Goal: Transaction & Acquisition: Purchase product/service

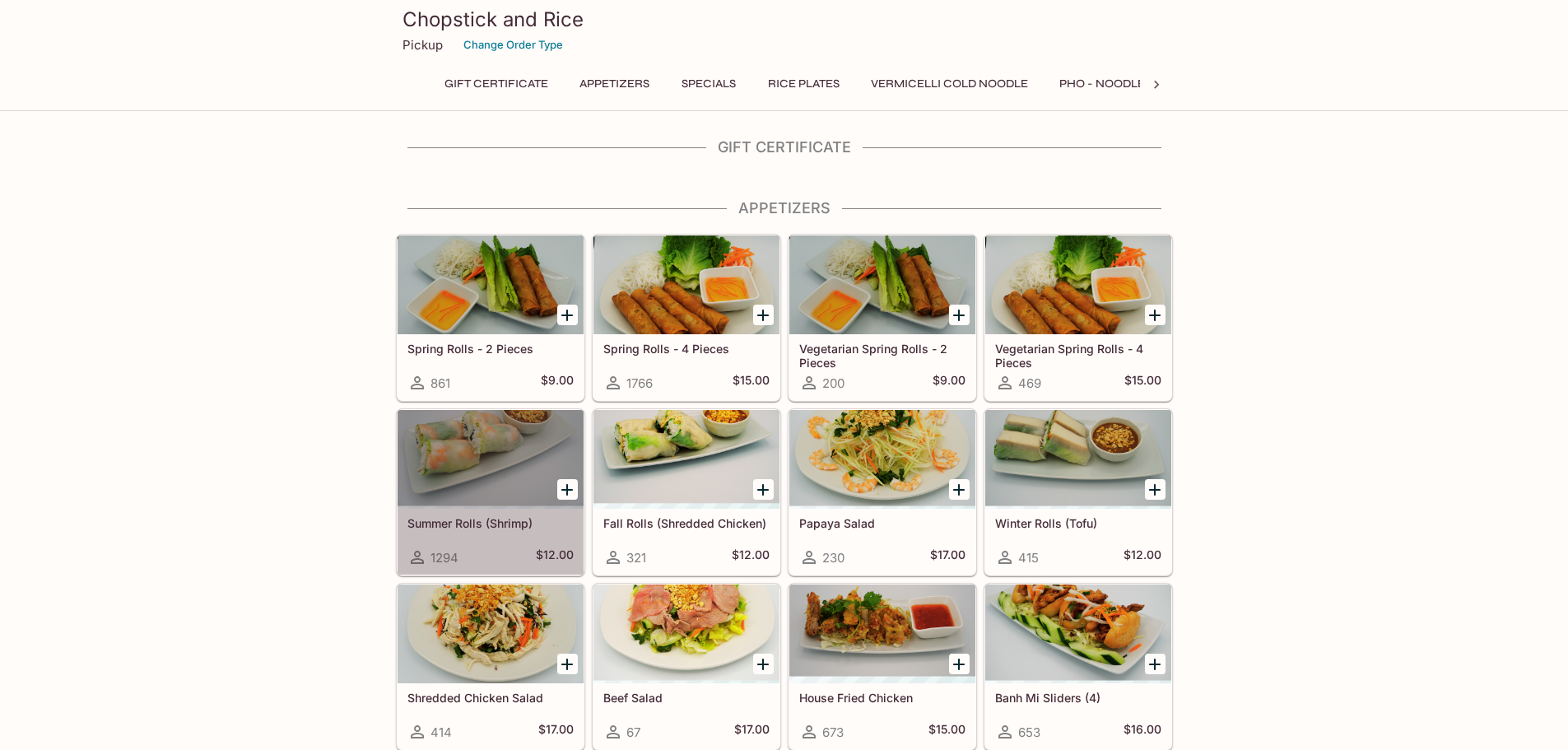
click at [510, 486] on div at bounding box center [491, 459] width 186 height 99
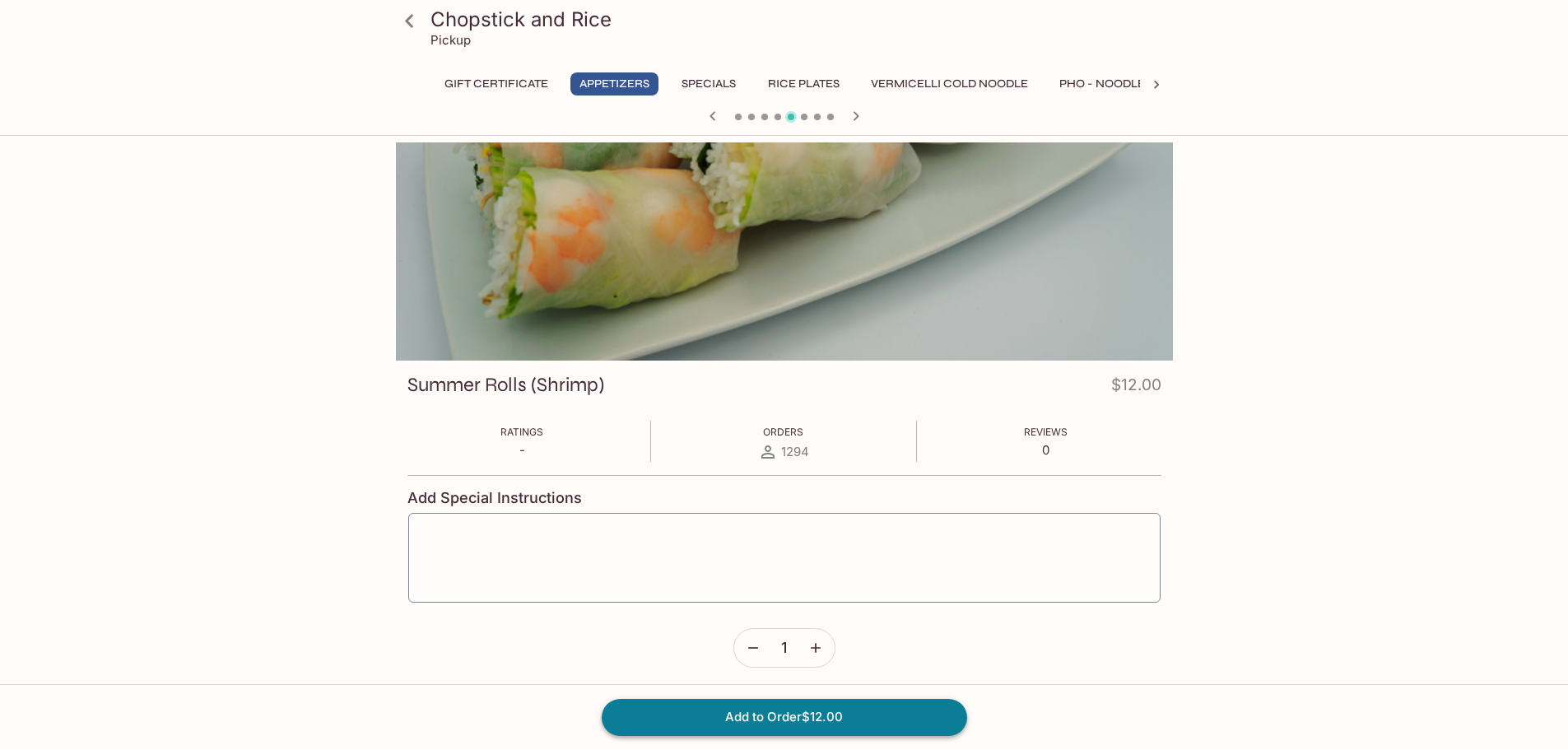
click at [778, 714] on button "Add to Order $12.00" at bounding box center [784, 717] width 365 height 36
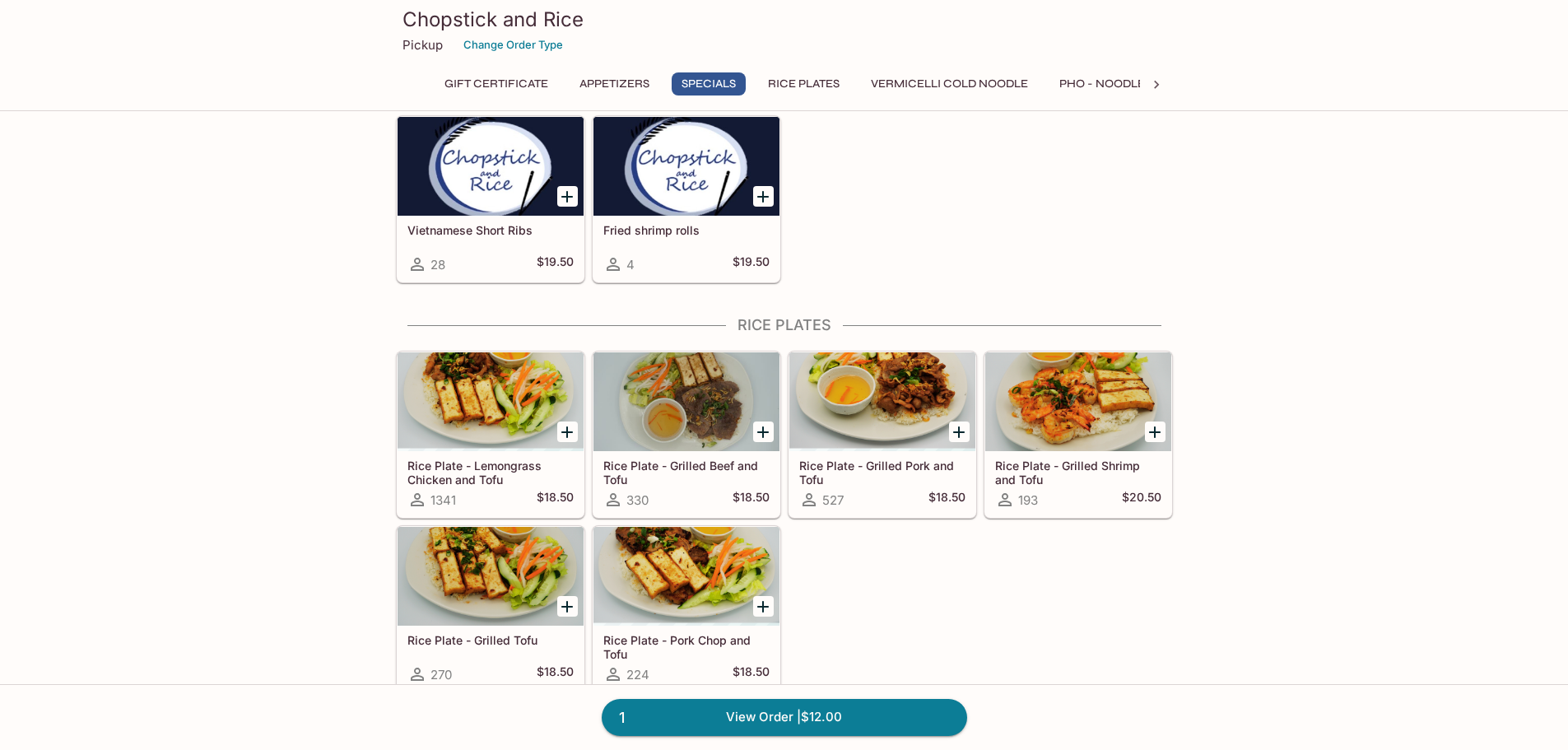
scroll to position [906, 0]
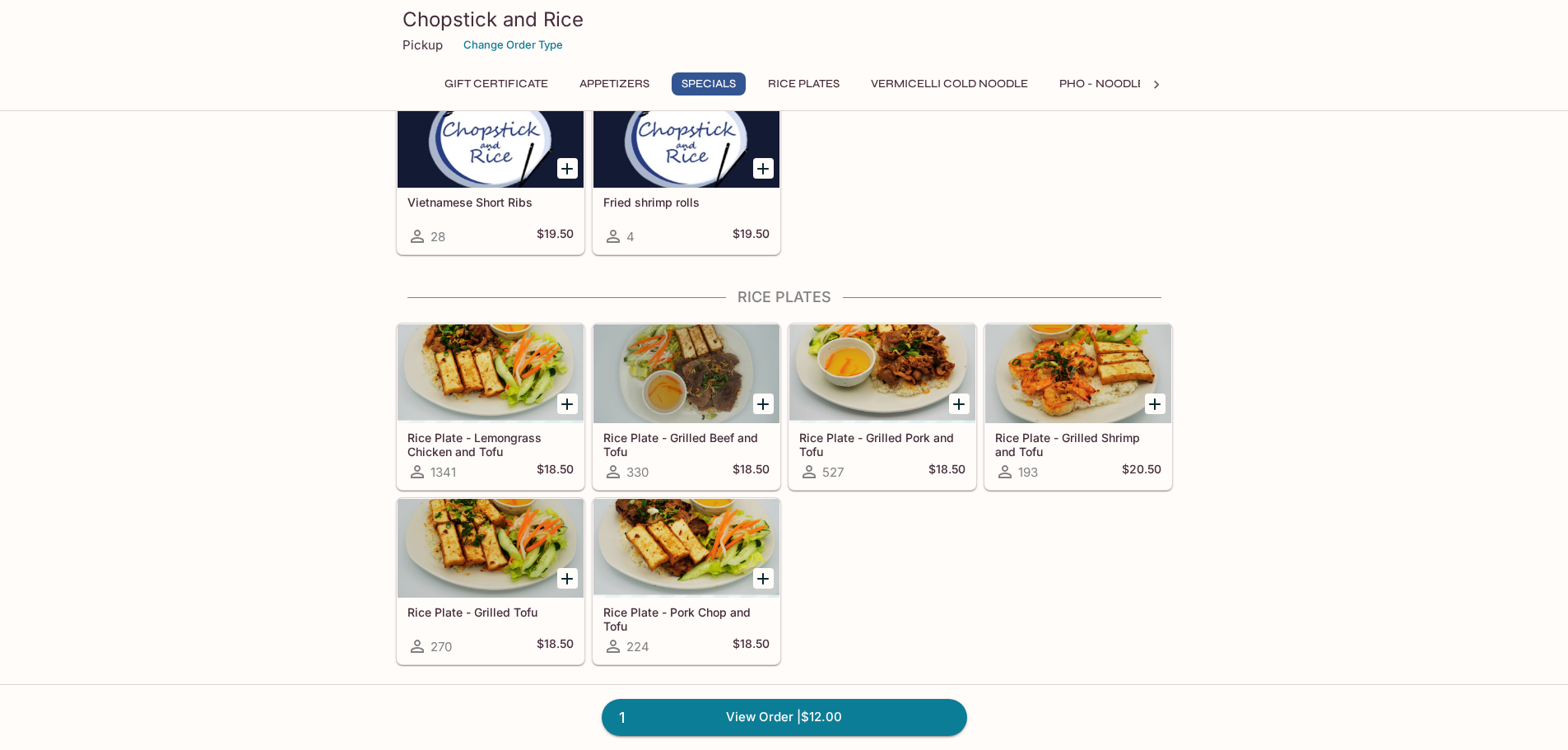
click at [564, 405] on icon "Add Rice Plate - Lemongrass Chicken and Tofu" at bounding box center [567, 404] width 19 height 19
click at [960, 403] on icon "Add Rice Plate - Grilled Pork and Tofu" at bounding box center [959, 404] width 12 height 12
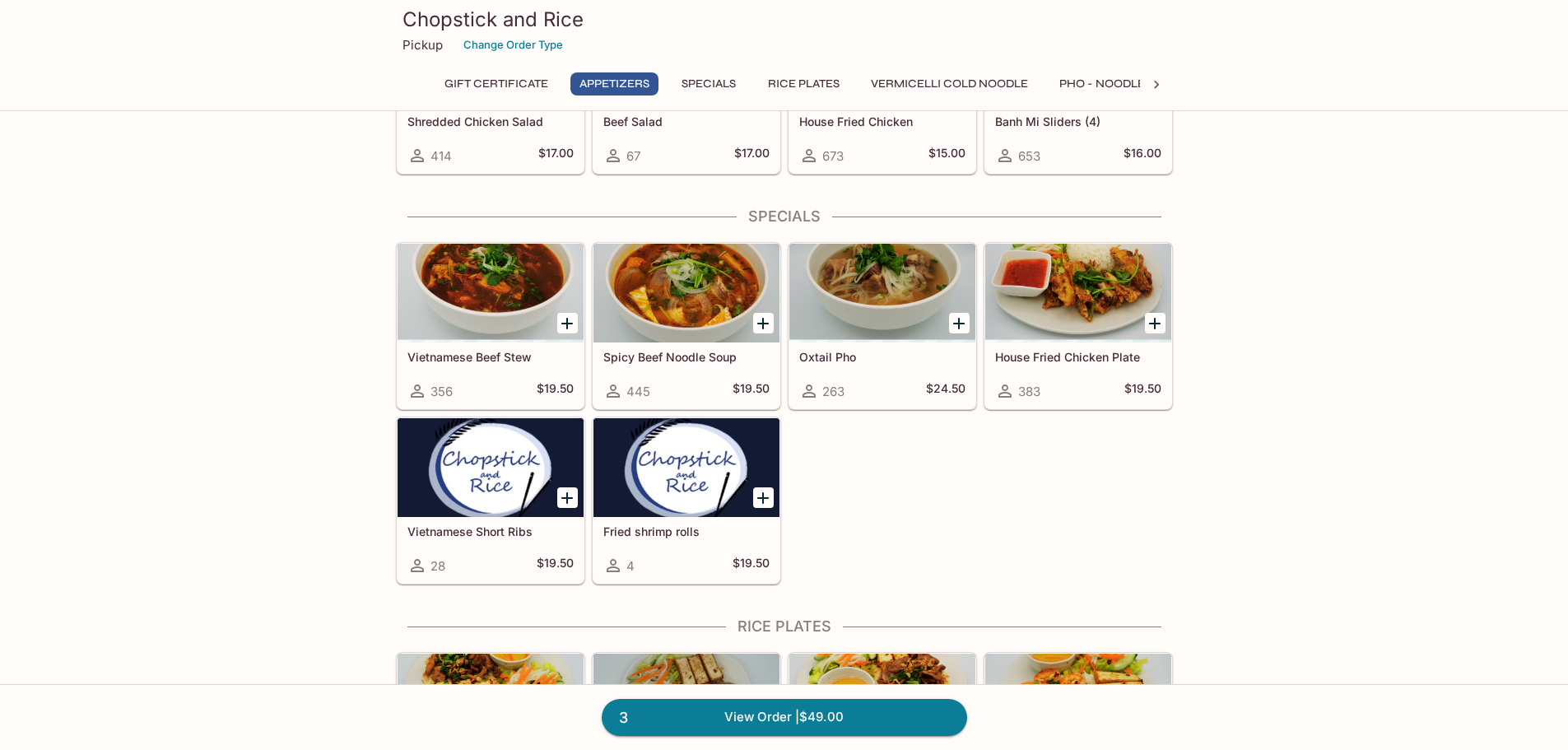
scroll to position [82, 0]
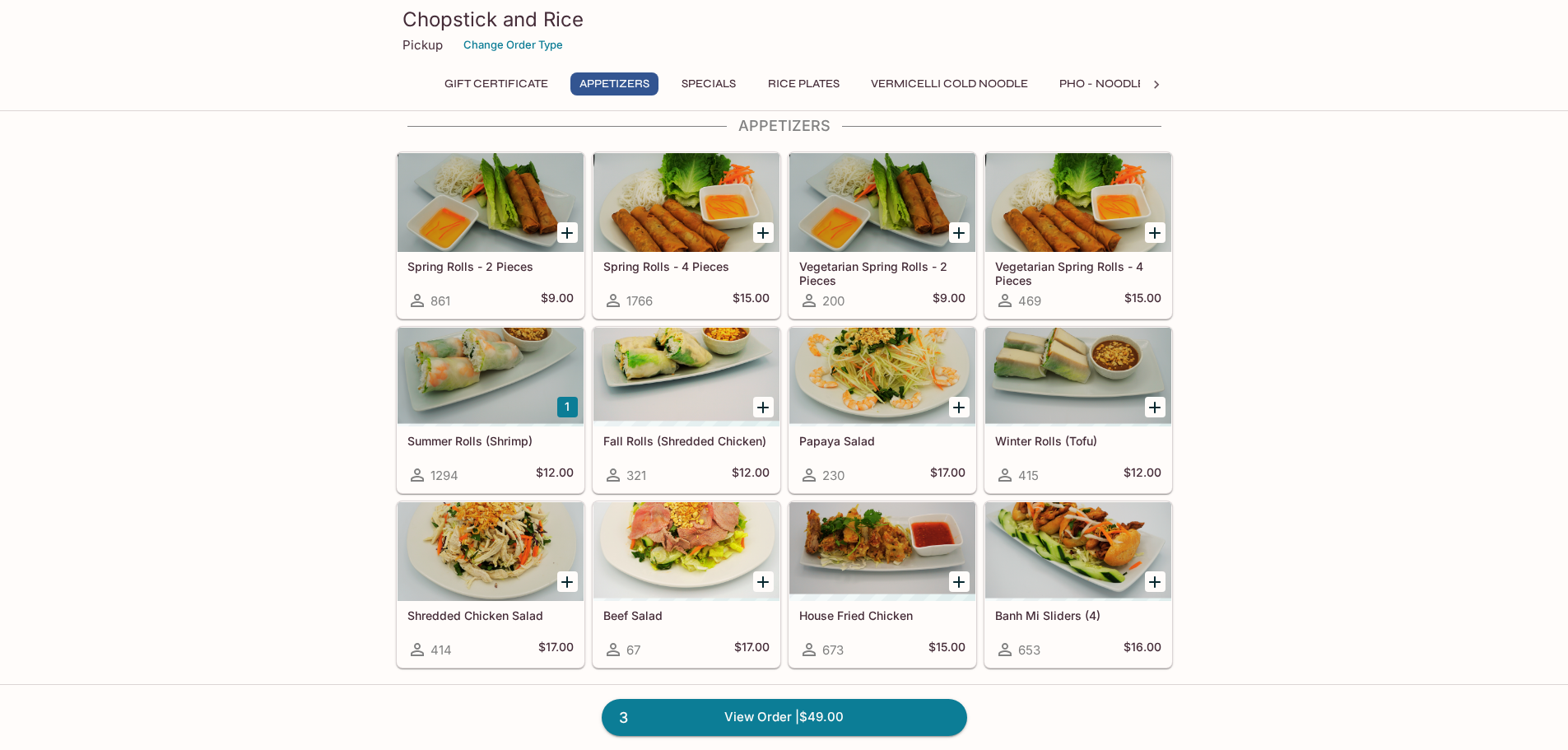
drag, startPoint x: 1073, startPoint y: 77, endPoint x: 1075, endPoint y: 88, distance: 11.2
click at [1073, 78] on button "Pho - Noodle Soup" at bounding box center [1120, 84] width 138 height 23
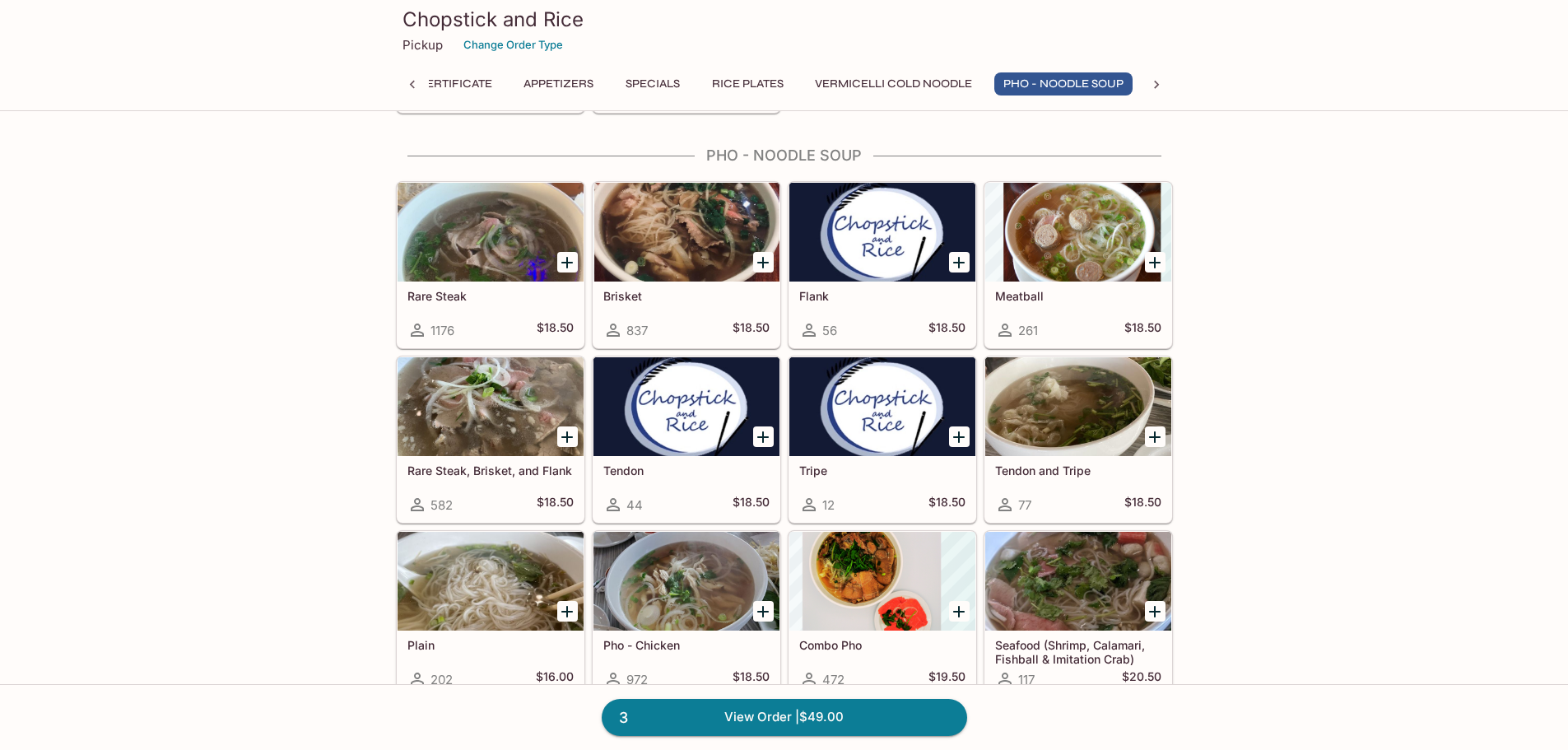
scroll to position [1875, 0]
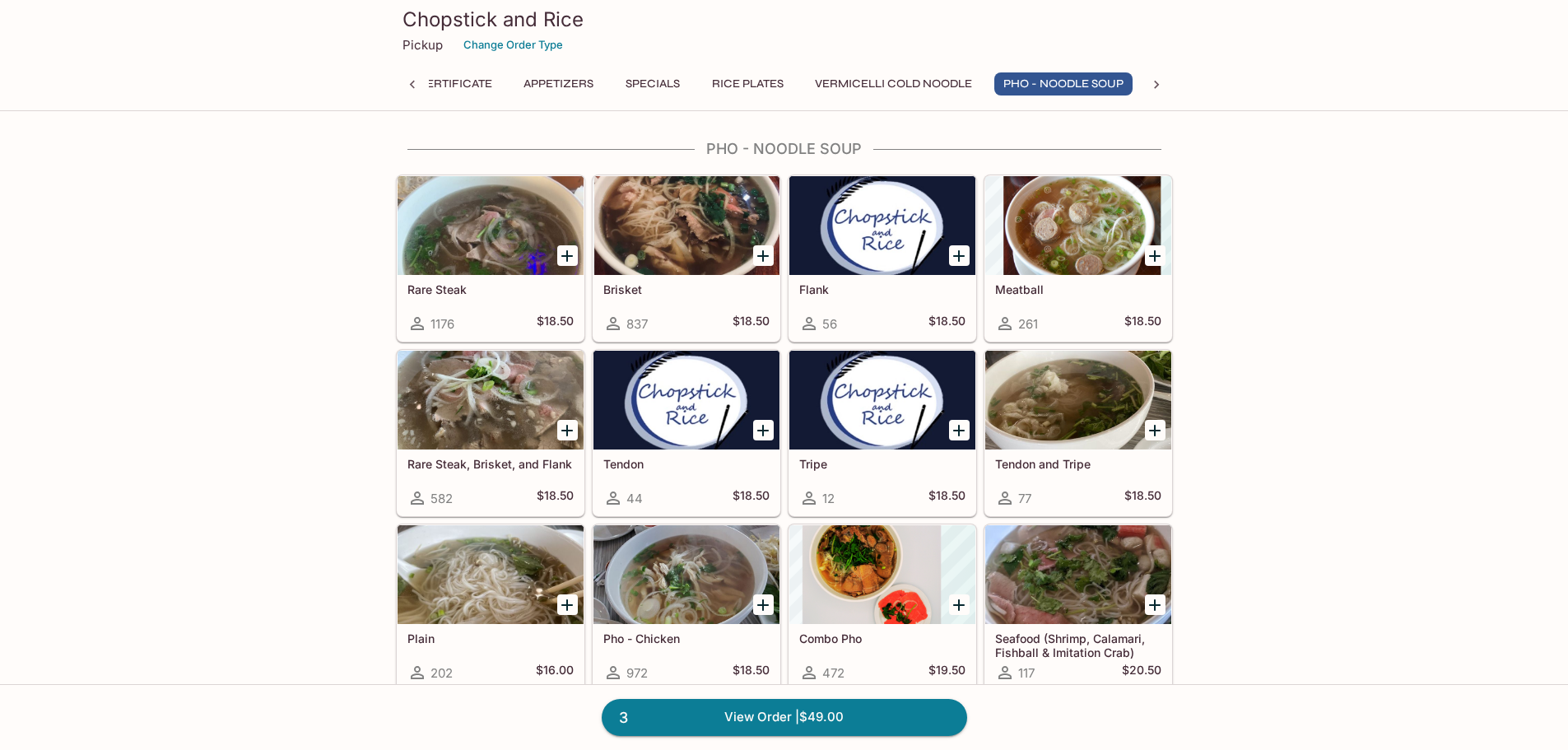
click at [502, 223] on div at bounding box center [491, 226] width 186 height 99
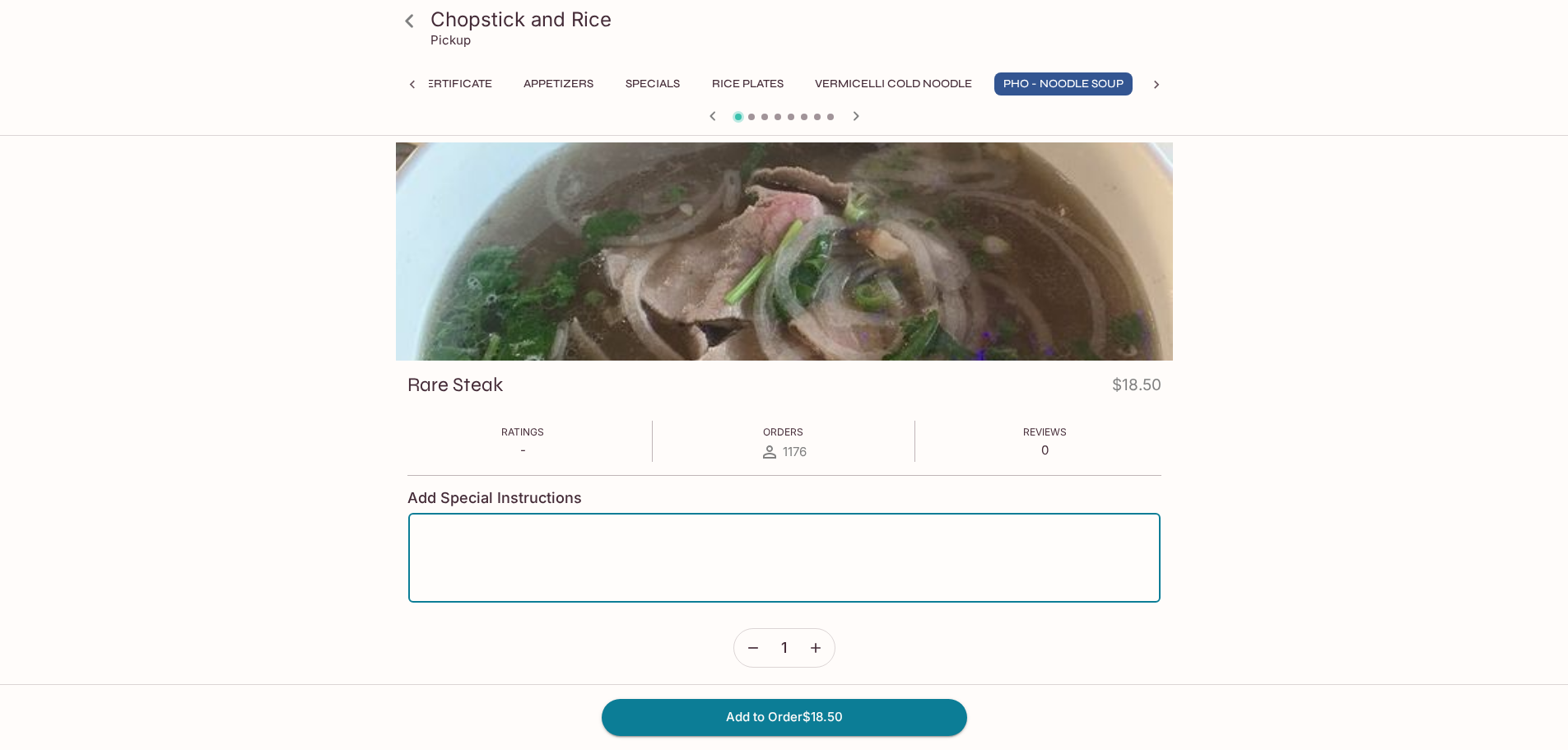
click at [826, 578] on textarea at bounding box center [784, 558] width 729 height 63
type textarea "Please put meat in soup"
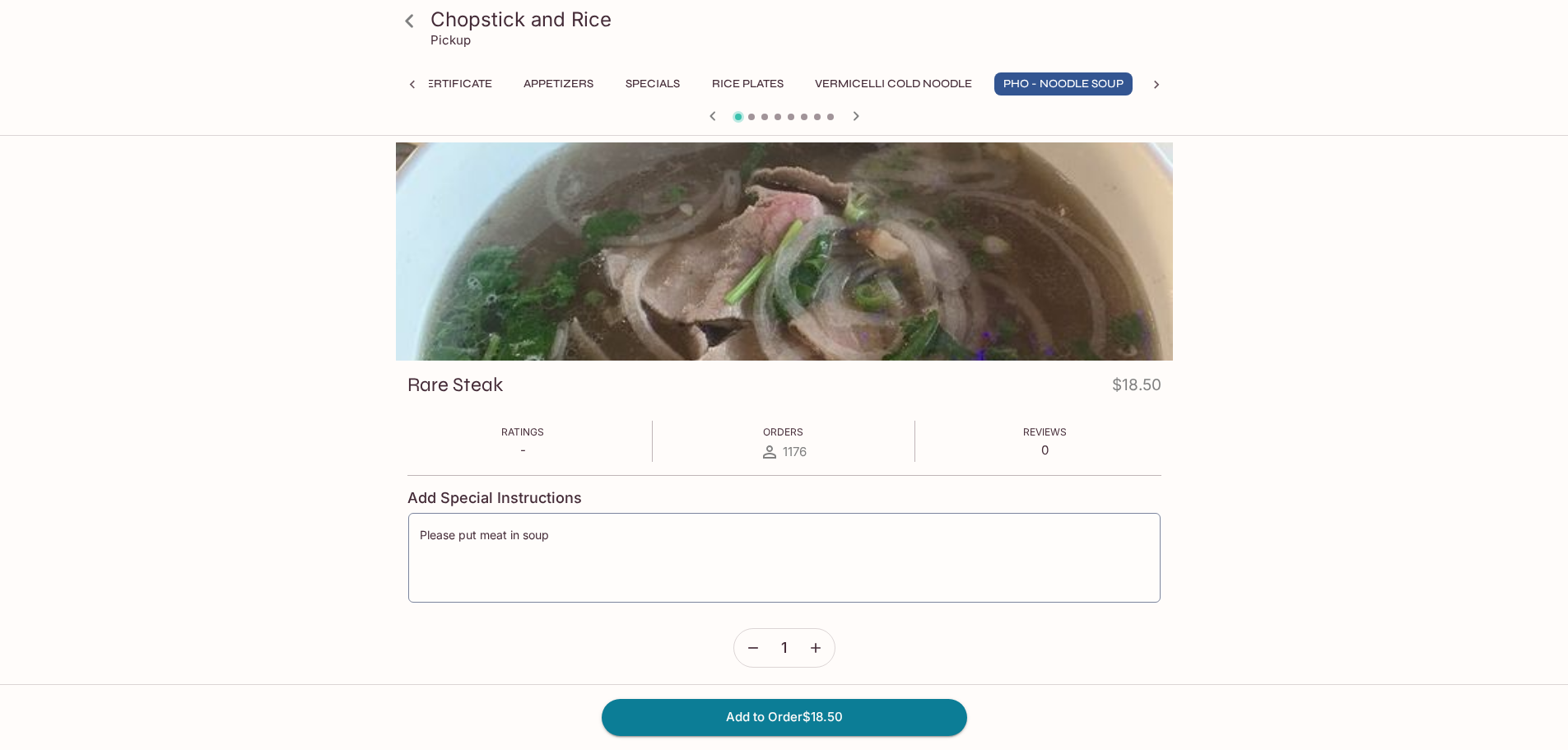
click at [323, 557] on div "Chopstick and Rice Pickup Gift Certificate Appetizers Specials Rice Plates Verm…" at bounding box center [784, 462] width 1054 height 640
click at [599, 536] on textarea "Please put meat in soup" at bounding box center [784, 558] width 729 height 63
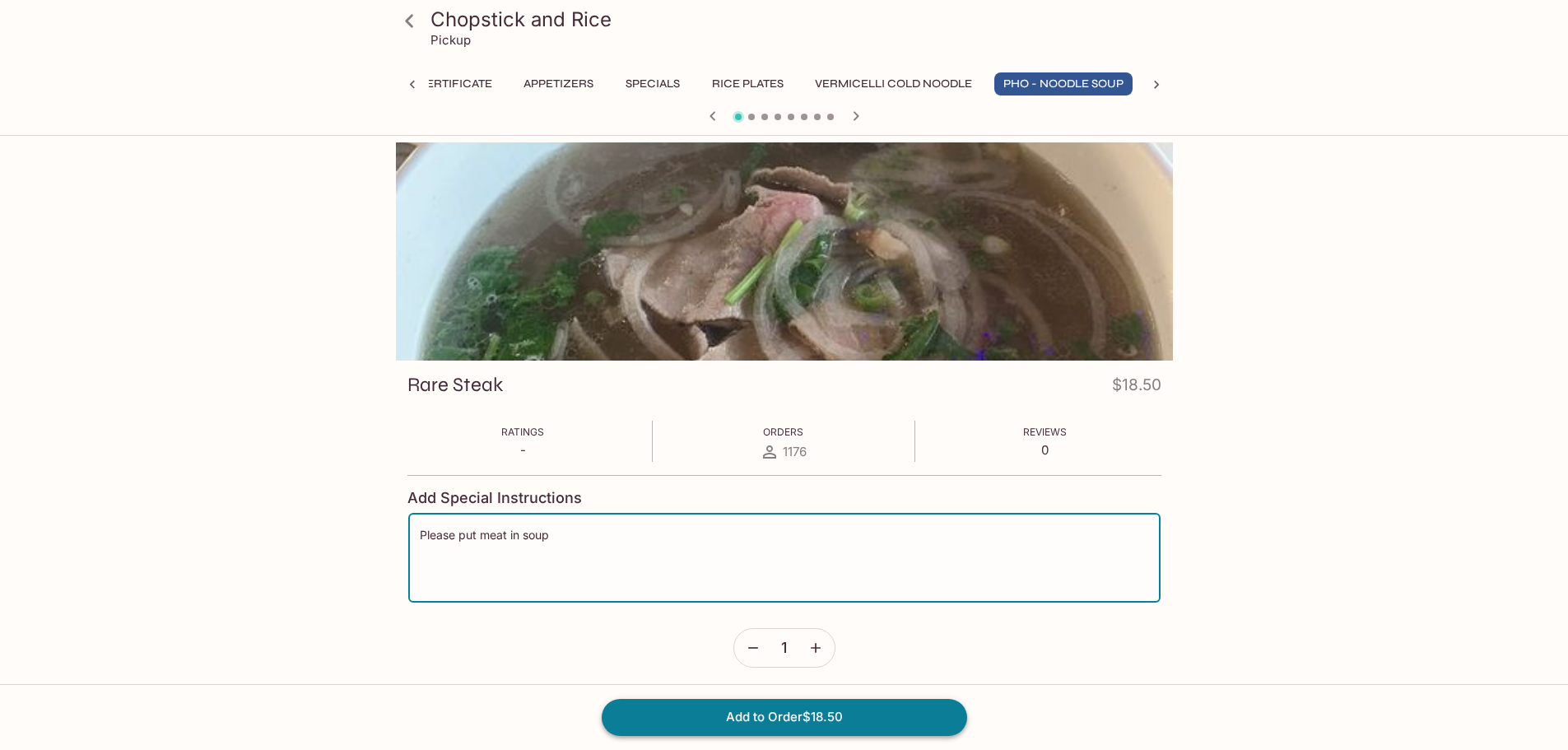
click at [853, 716] on button "Add to Order $18.50" at bounding box center [784, 717] width 365 height 36
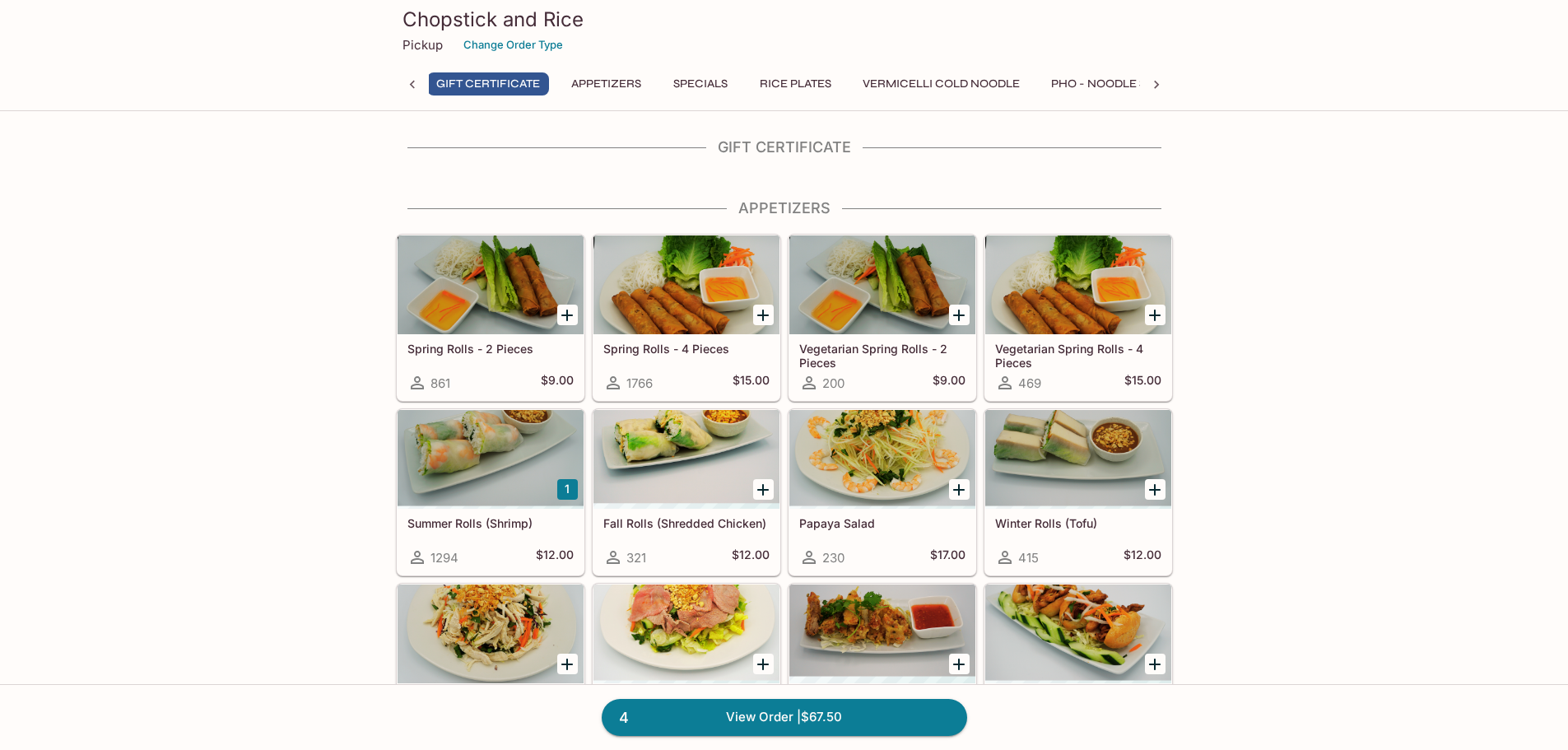
scroll to position [0, 7]
click at [1159, 86] on icon at bounding box center [1156, 84] width 16 height 16
click at [1099, 79] on button "Drinks" at bounding box center [1103, 84] width 74 height 23
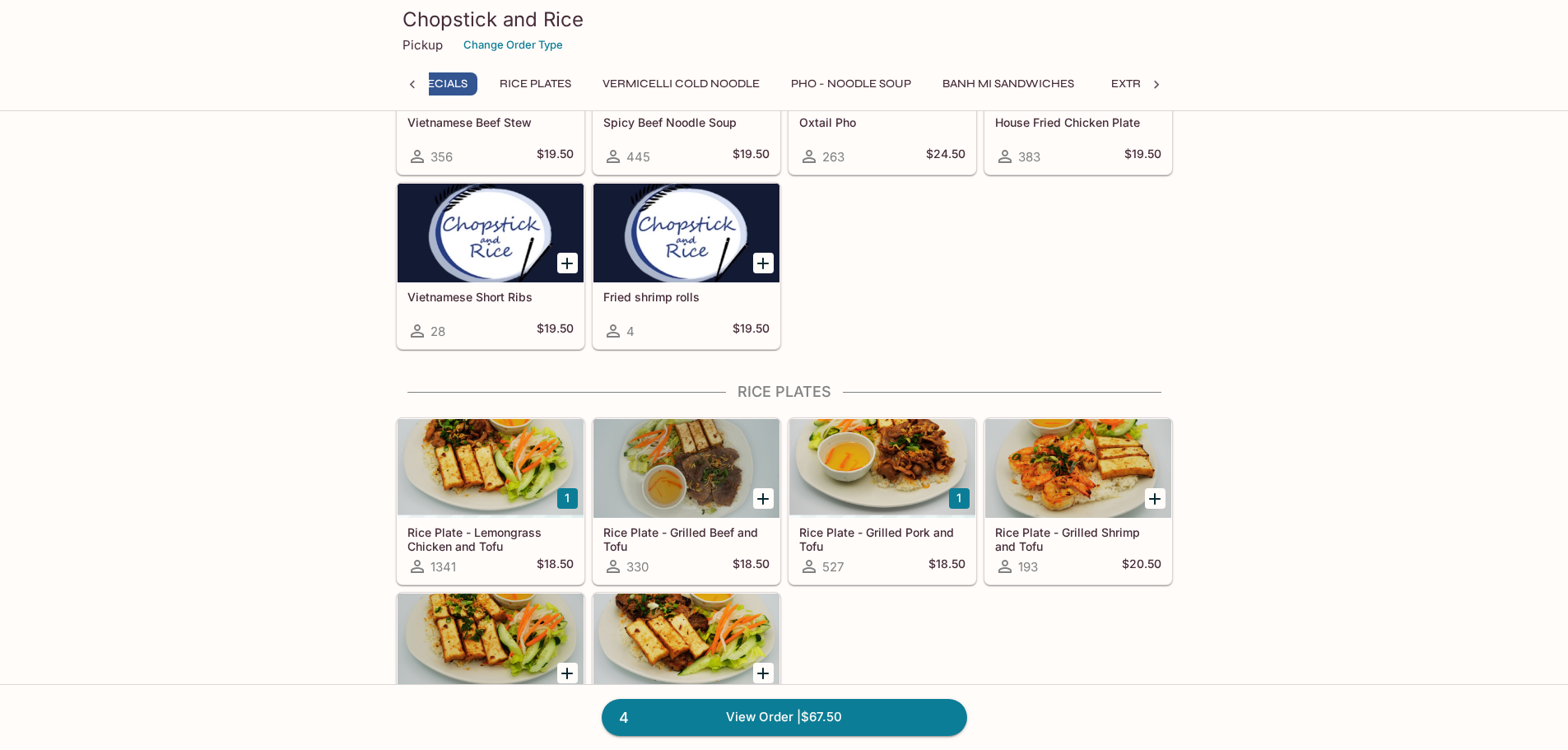
scroll to position [0, 0]
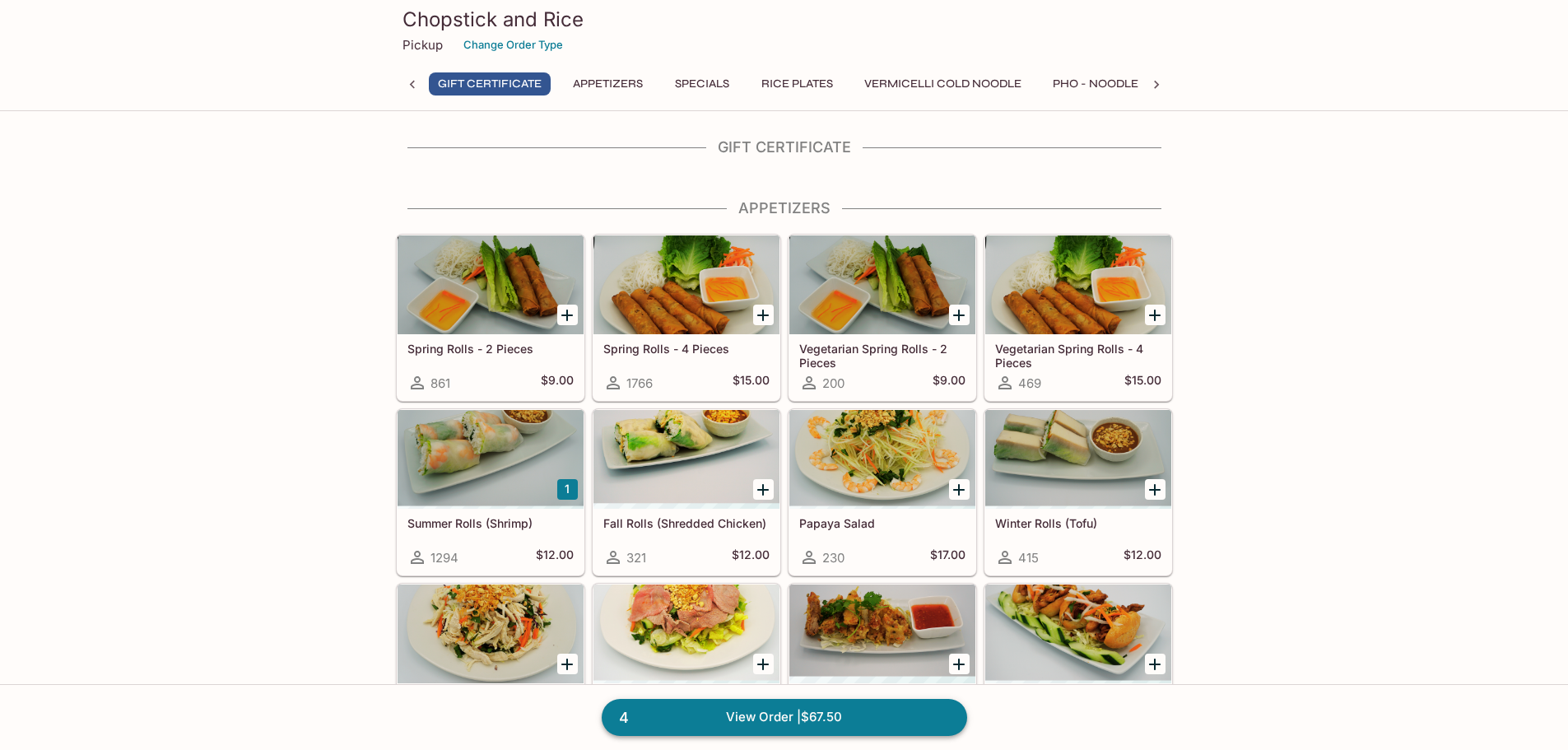
click at [757, 713] on link "4 View Order | $67.50" at bounding box center [784, 717] width 365 height 36
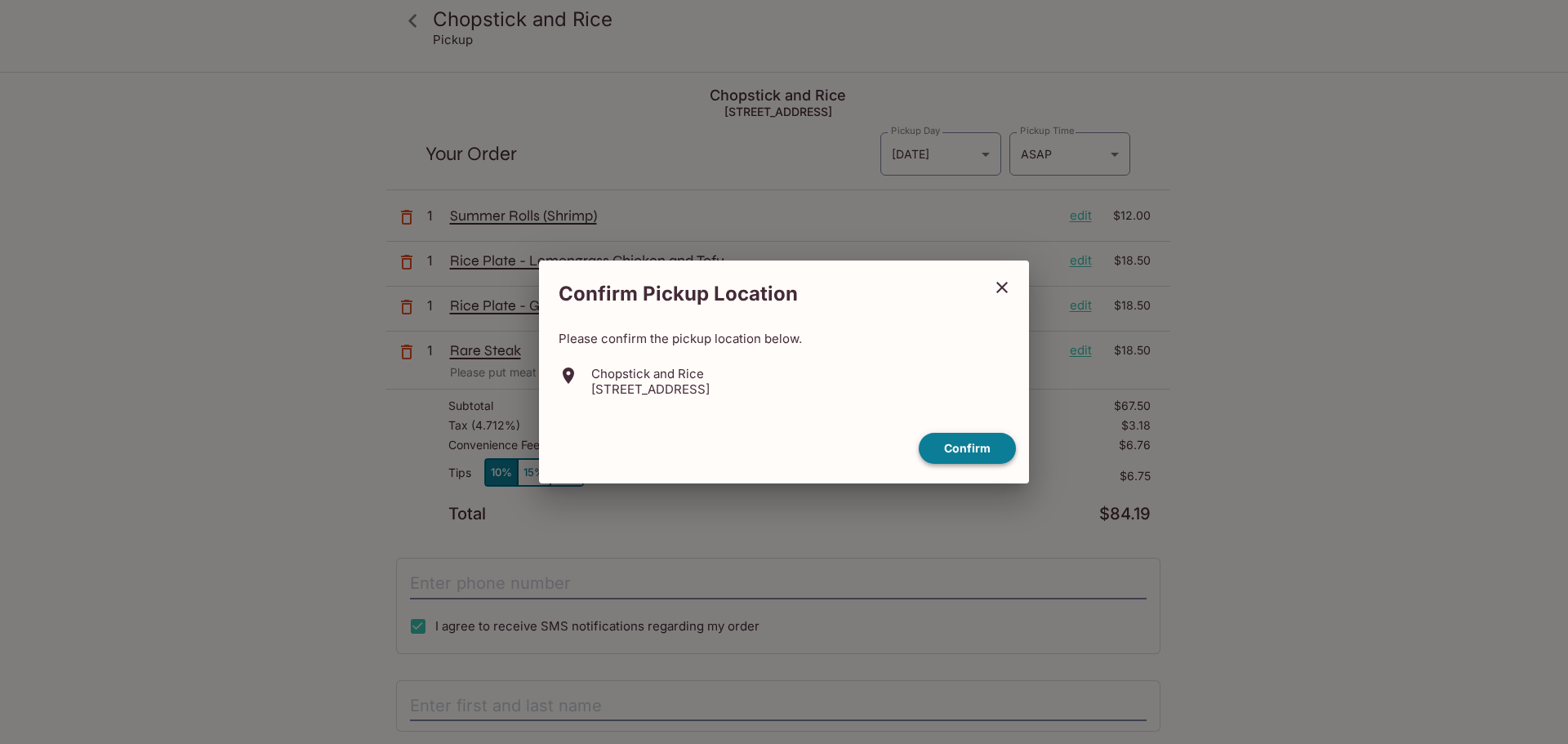
click at [950, 449] on button "Confirm" at bounding box center [967, 448] width 97 height 32
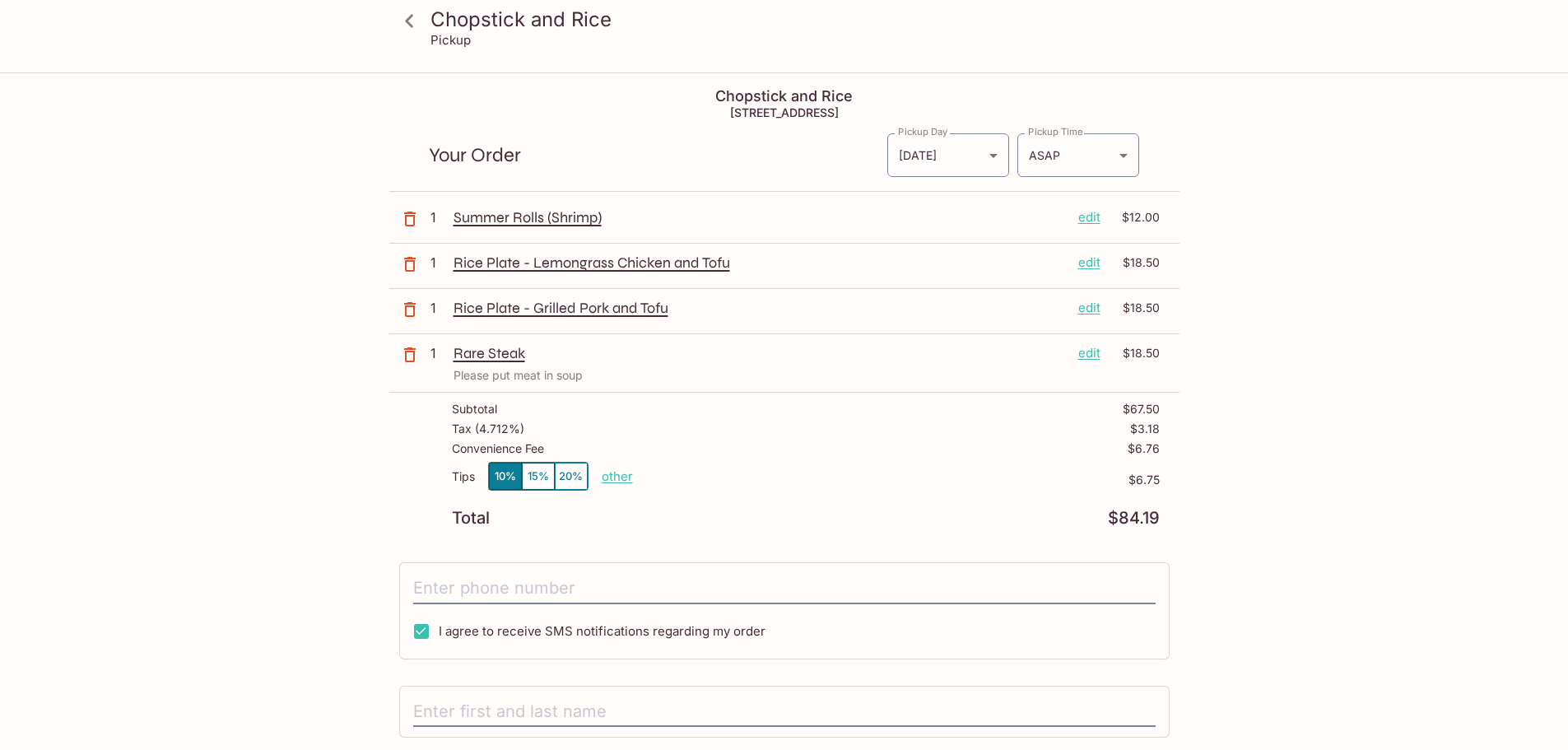
click at [616, 480] on p "other" at bounding box center [617, 477] width 31 height 16
type input "0.00"
click at [815, 520] on div "Total $84.19" at bounding box center [806, 518] width 708 height 16
click at [510, 584] on input "tel" at bounding box center [784, 589] width 743 height 31
type input "[PHONE_NUMBER]"
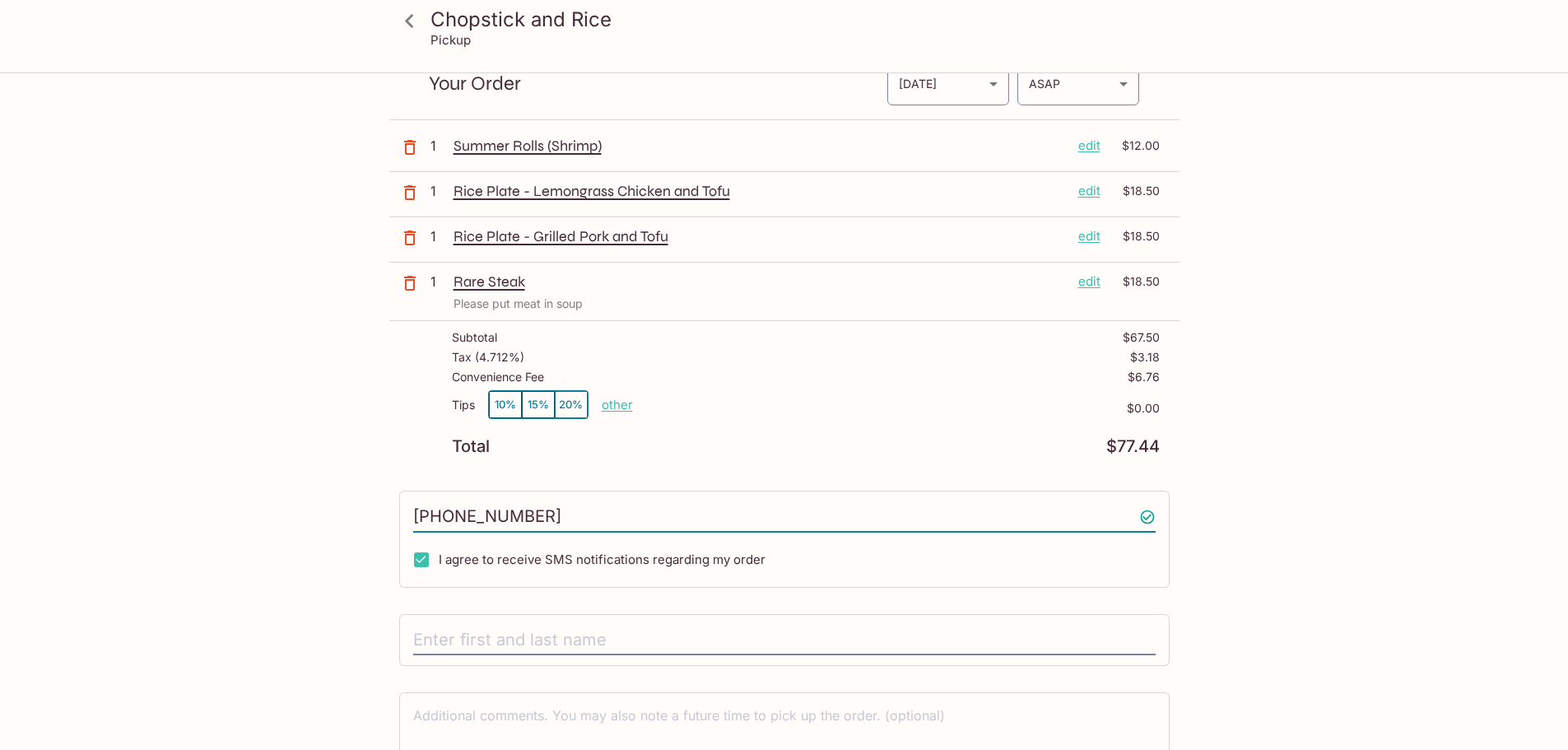
scroll to position [165, 0]
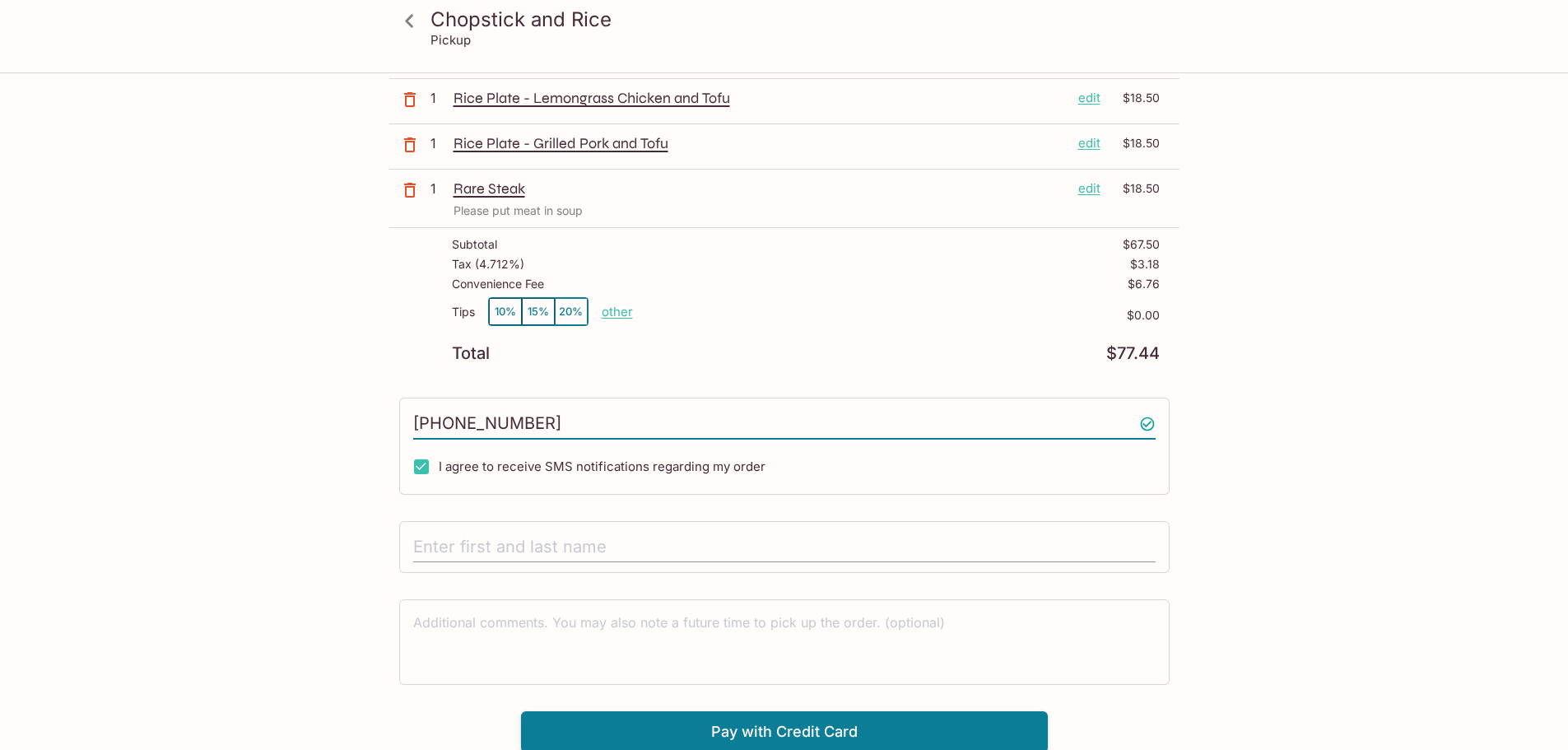
click at [557, 543] on input "text" at bounding box center [784, 547] width 743 height 31
type input "[PERSON_NAME]"
click at [787, 637] on textarea at bounding box center [784, 641] width 743 height 57
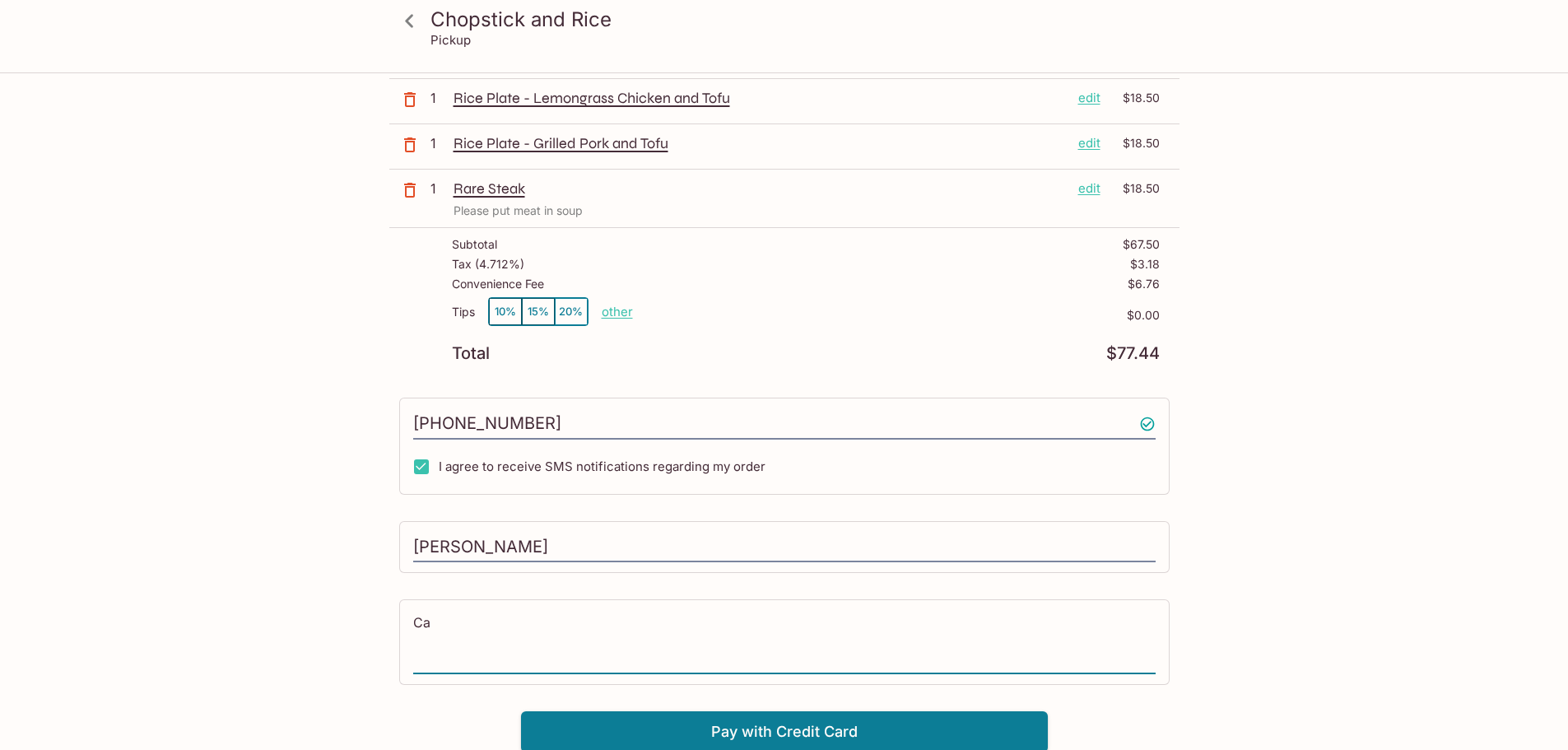
type textarea "C"
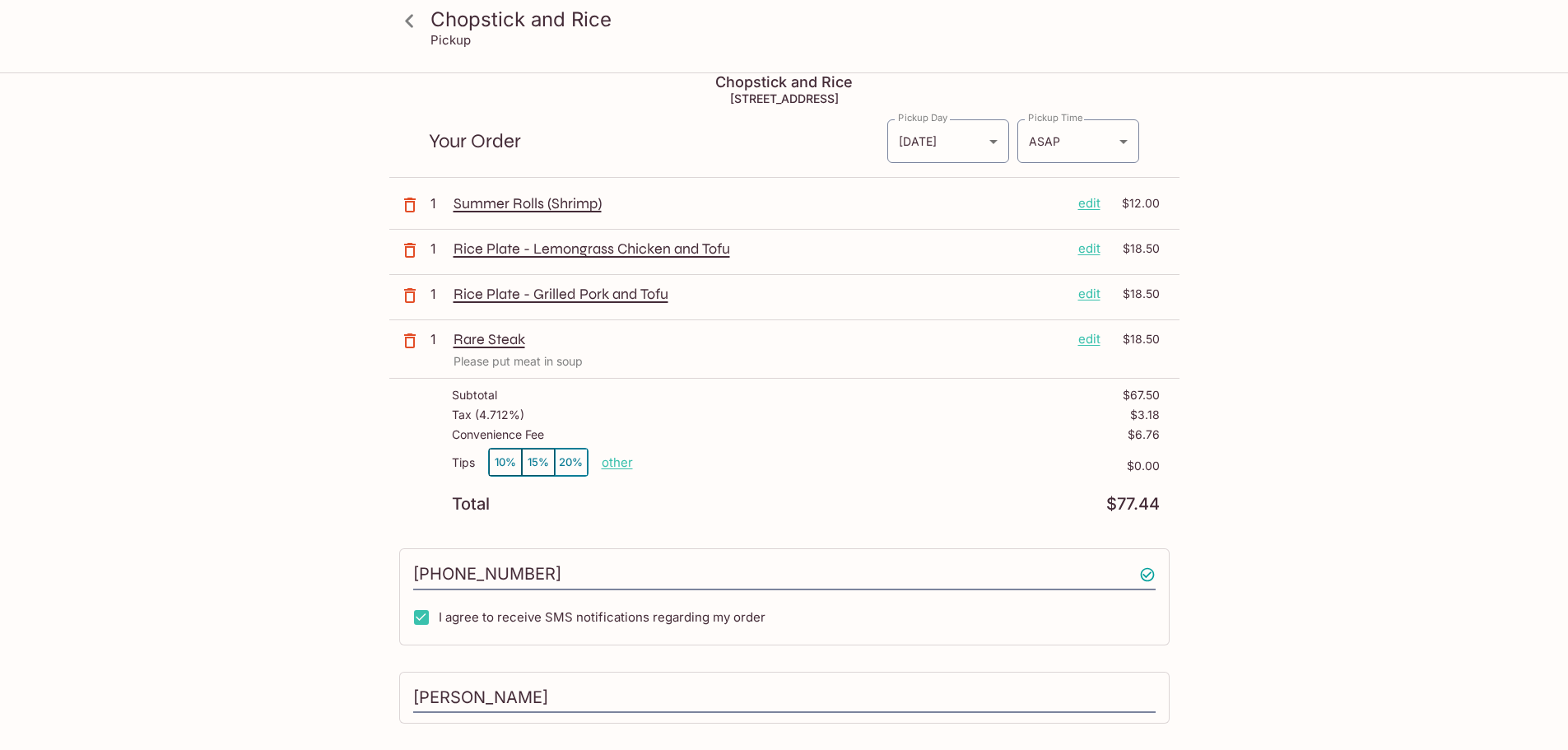
scroll to position [0, 0]
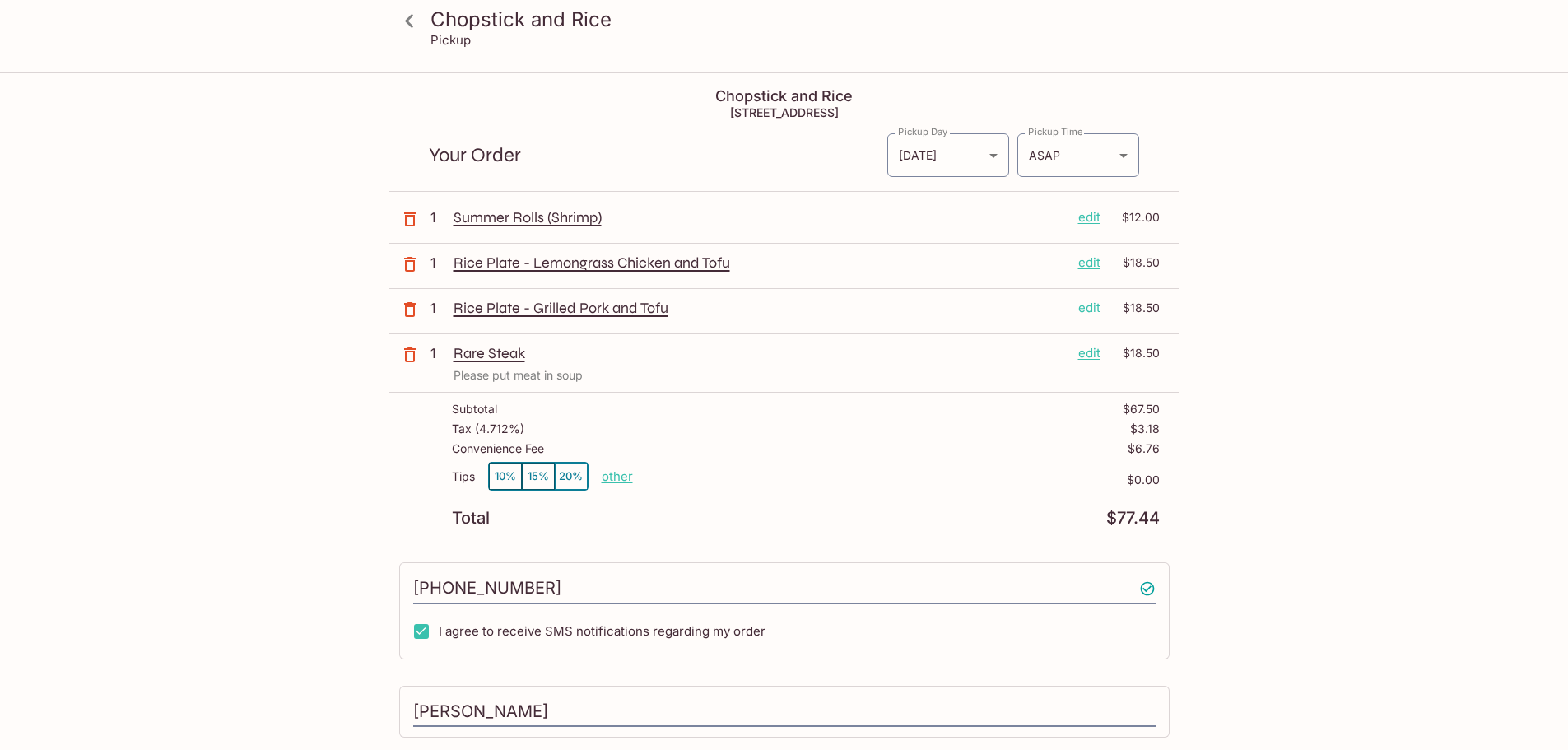
click at [407, 16] on icon at bounding box center [410, 21] width 29 height 29
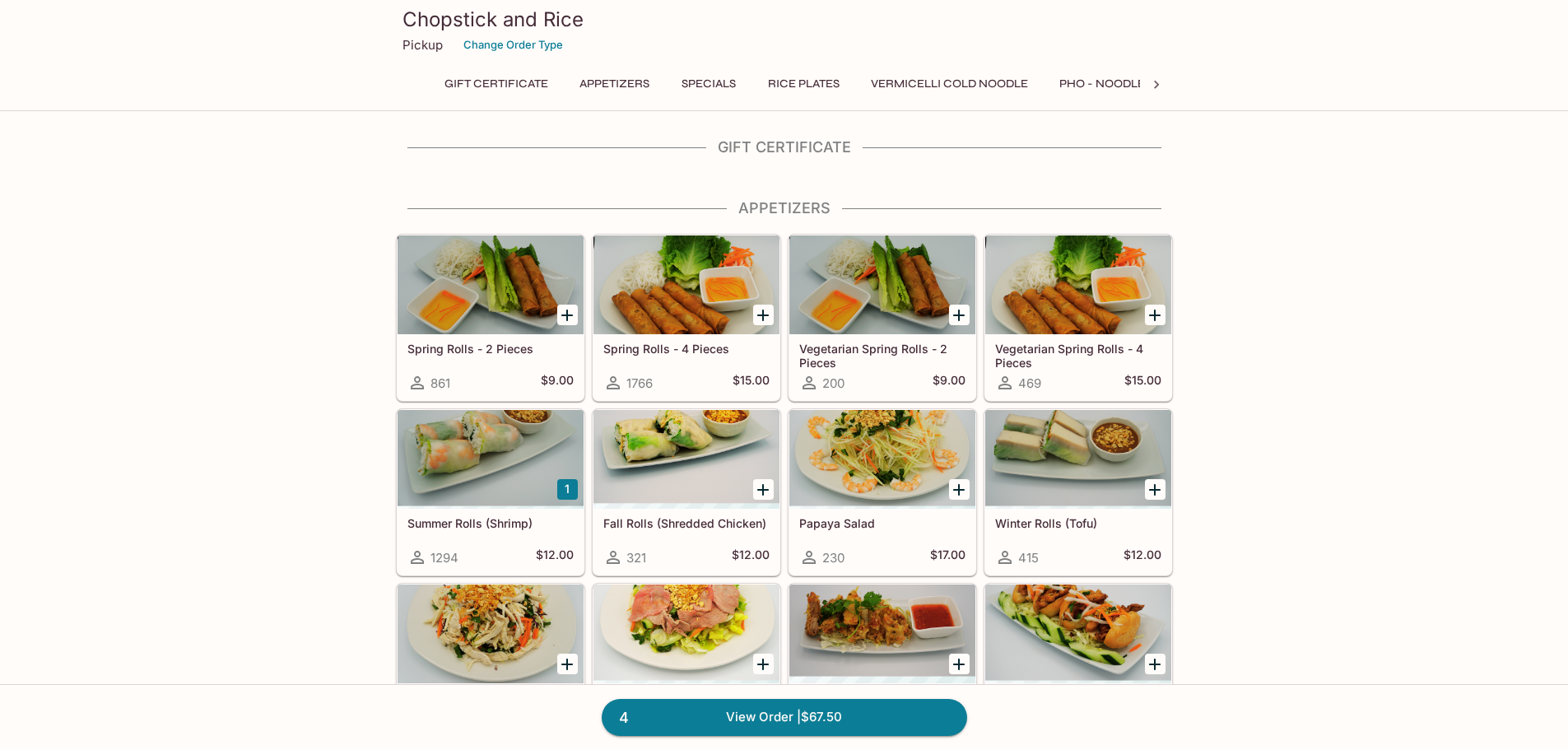
click at [467, 446] on div at bounding box center [491, 459] width 186 height 99
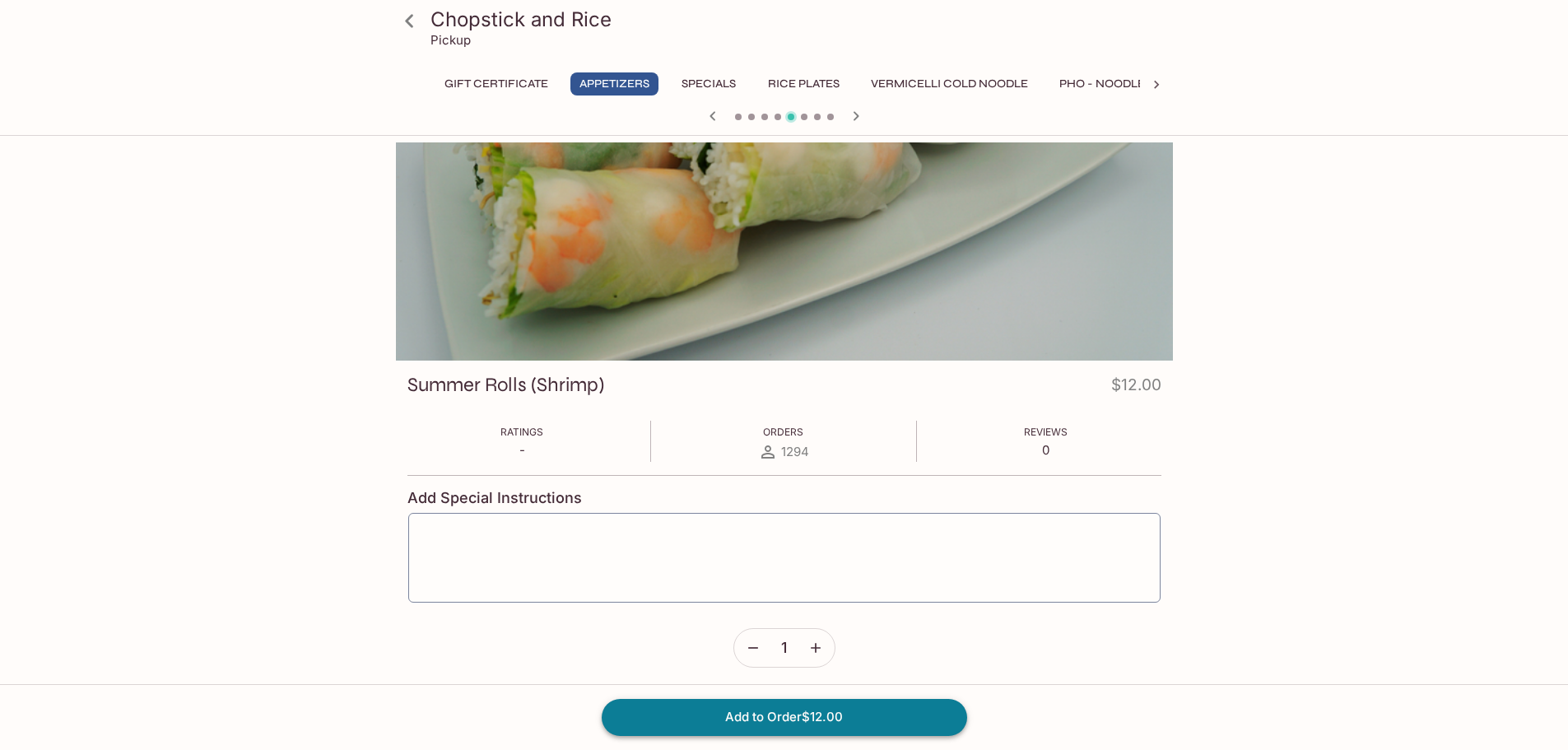
click at [754, 723] on button "Add to Order $12.00" at bounding box center [784, 717] width 365 height 36
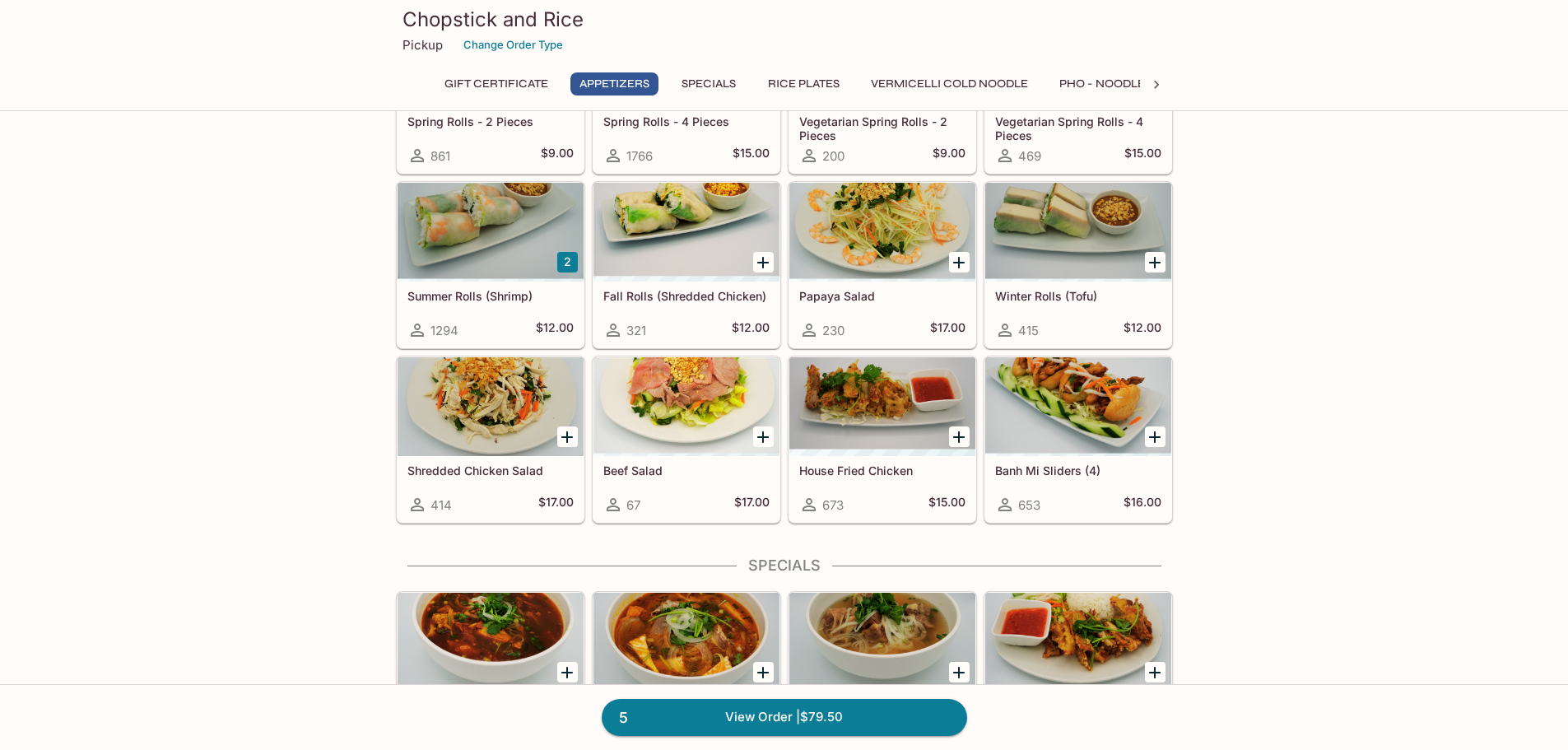
scroll to position [247, 0]
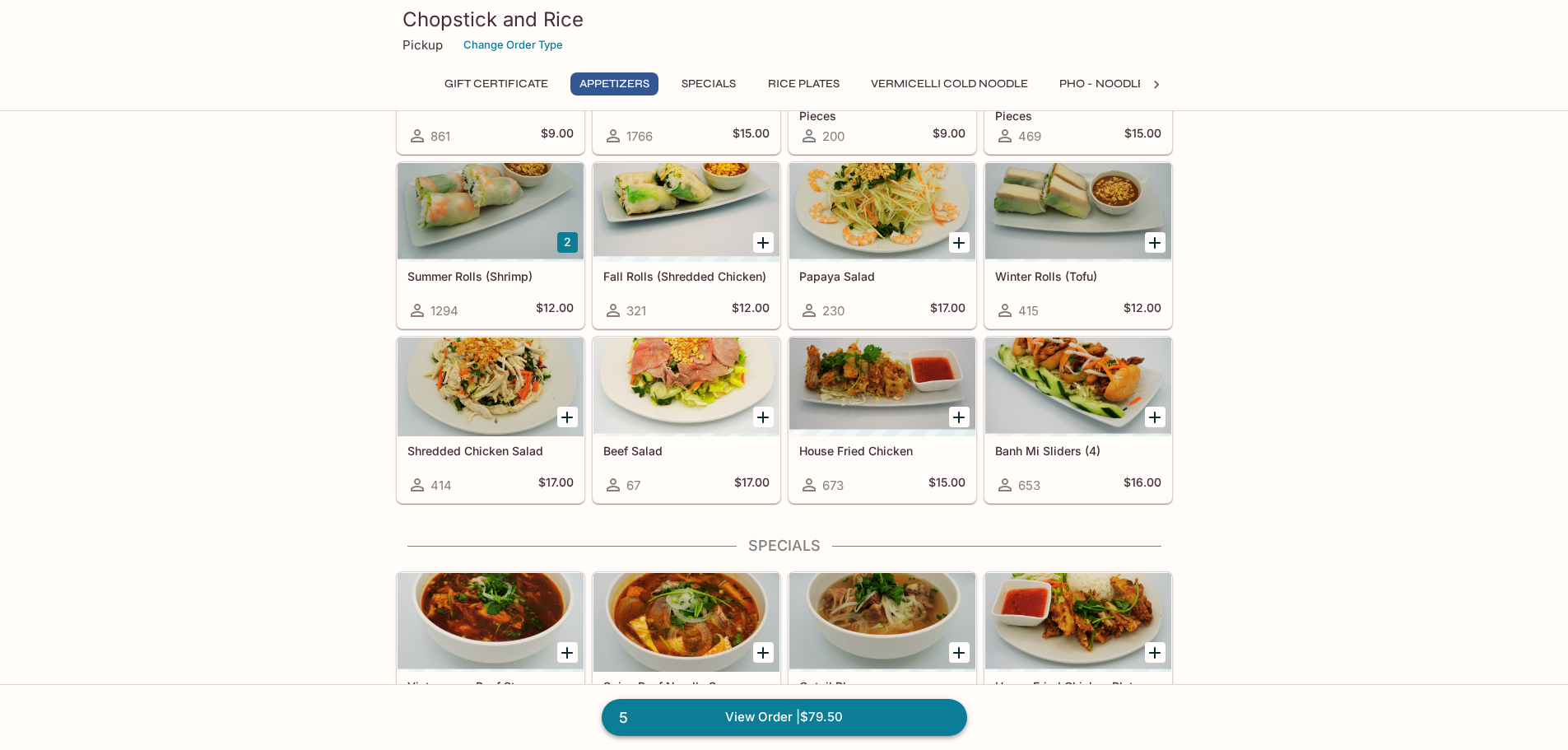
click at [803, 716] on link "5 View Order | $79.50" at bounding box center [784, 717] width 365 height 36
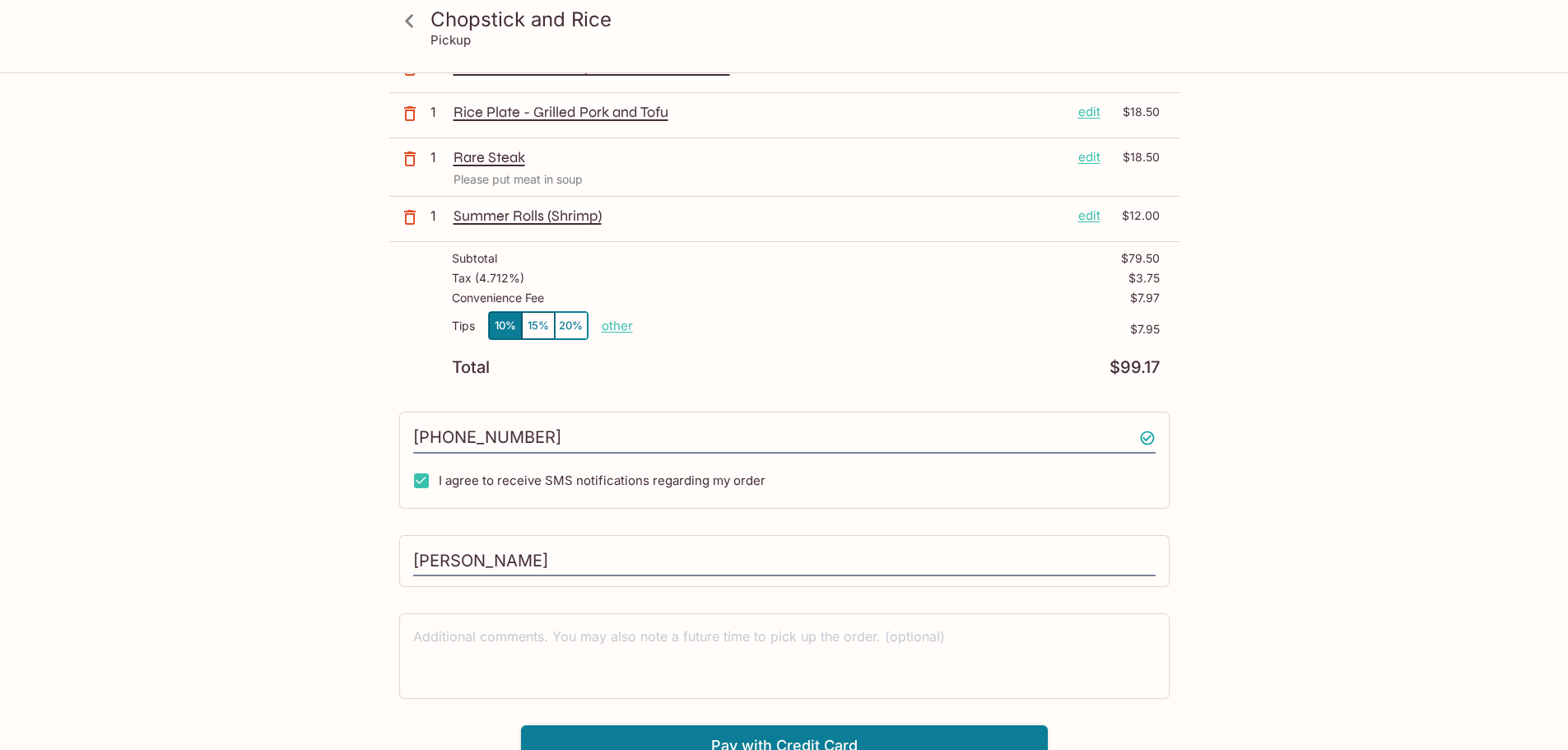
scroll to position [212, 0]
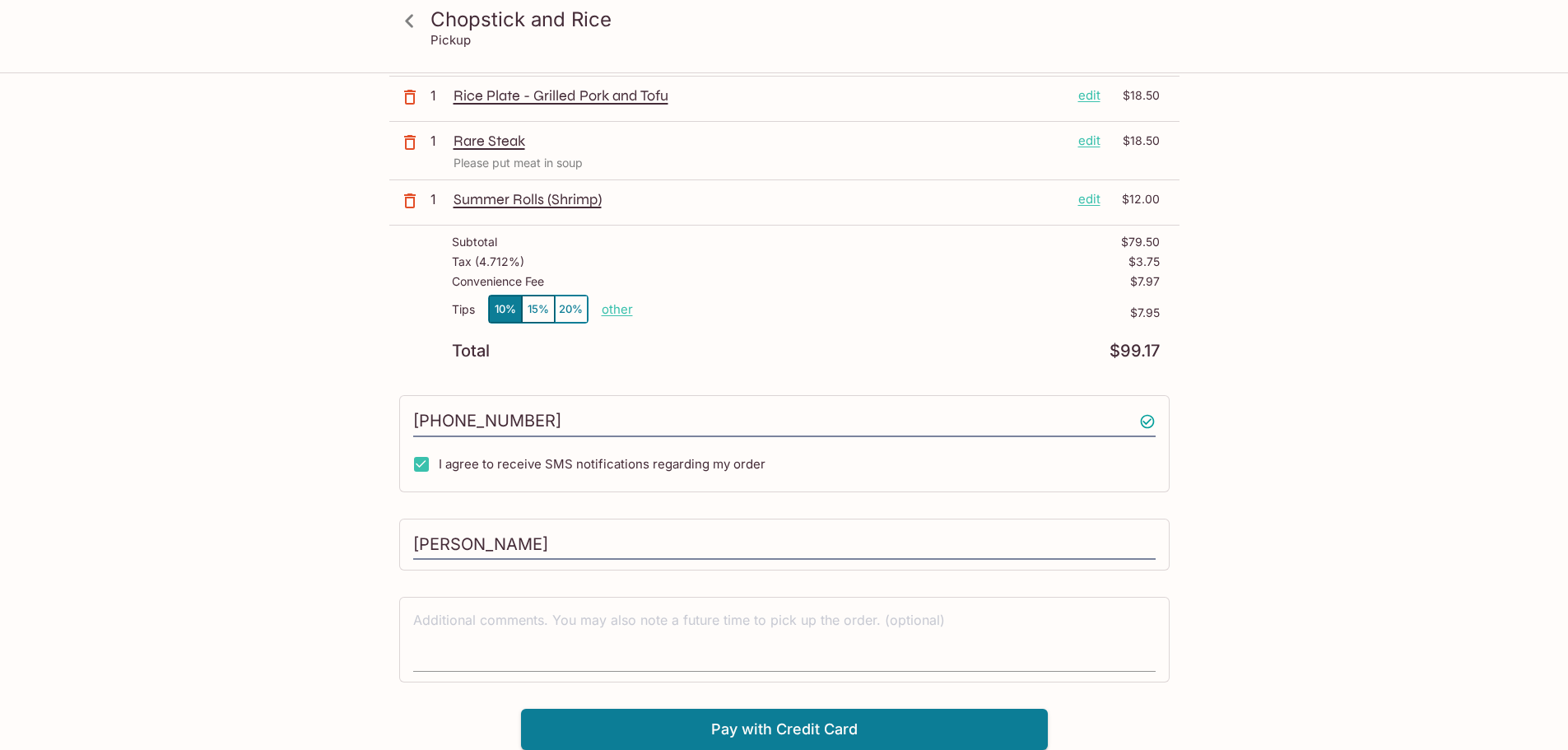
click at [491, 618] on textarea at bounding box center [784, 640] width 743 height 57
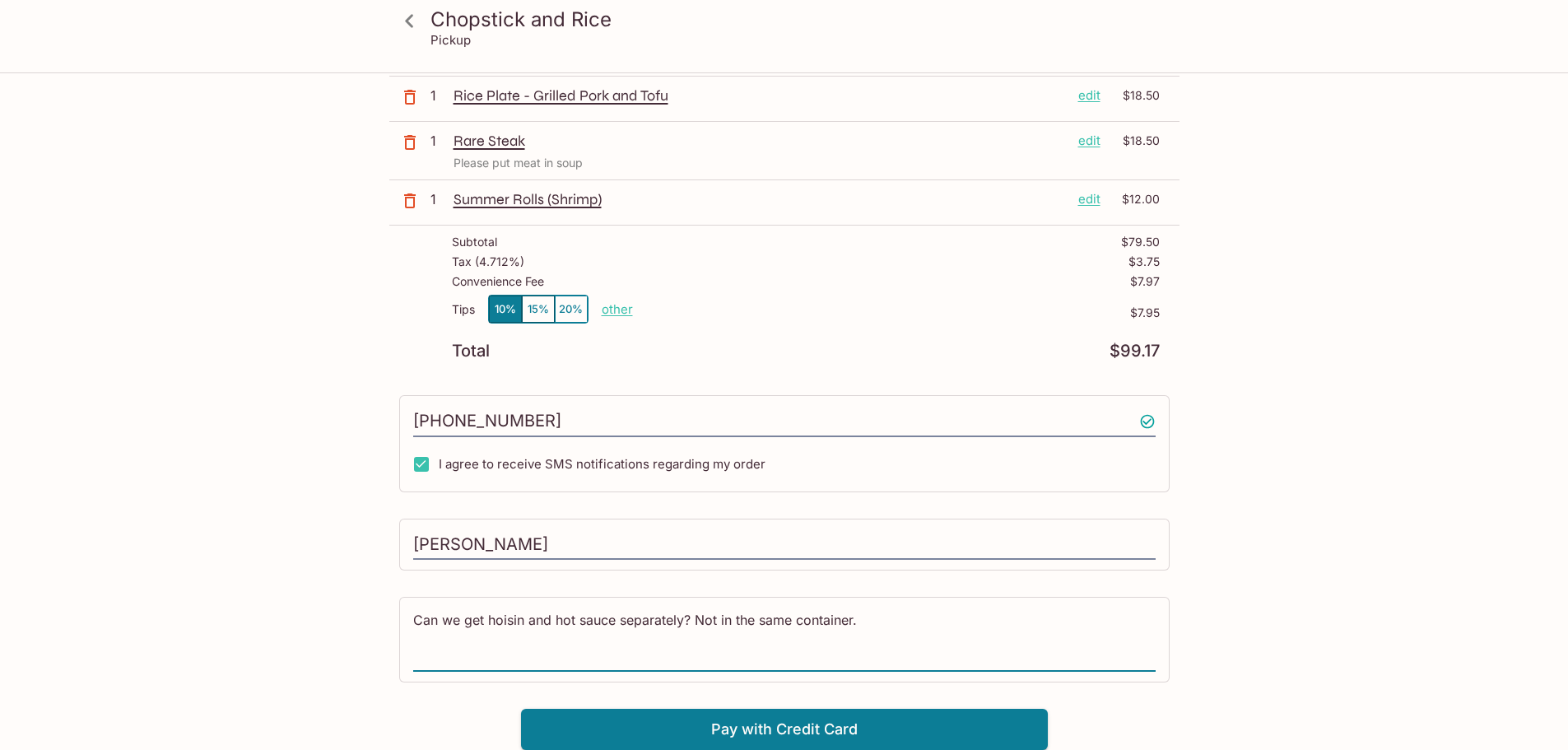
type textarea "Can we get hoisin and hot sauce separately? Not in the same container."
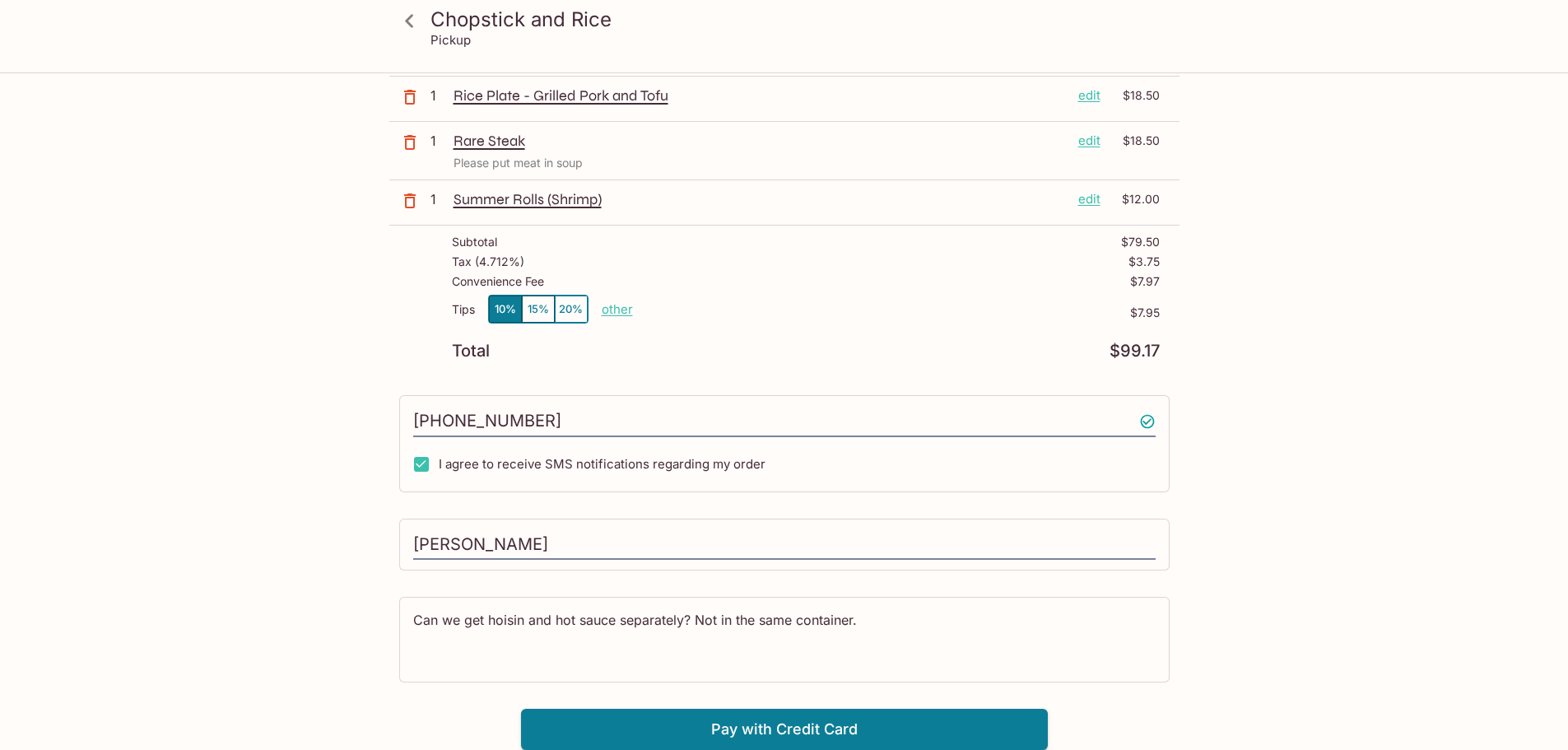
click at [609, 312] on p "other" at bounding box center [617, 309] width 31 height 16
type input "0.00"
click at [1406, 444] on div "Chopstick and Rice Pickup Chopstick and Rice [STREET_ADDRESS] Your Order Pickup…" at bounding box center [784, 236] width 1568 height 750
click at [752, 724] on button "Pay with Credit Card" at bounding box center [784, 730] width 527 height 41
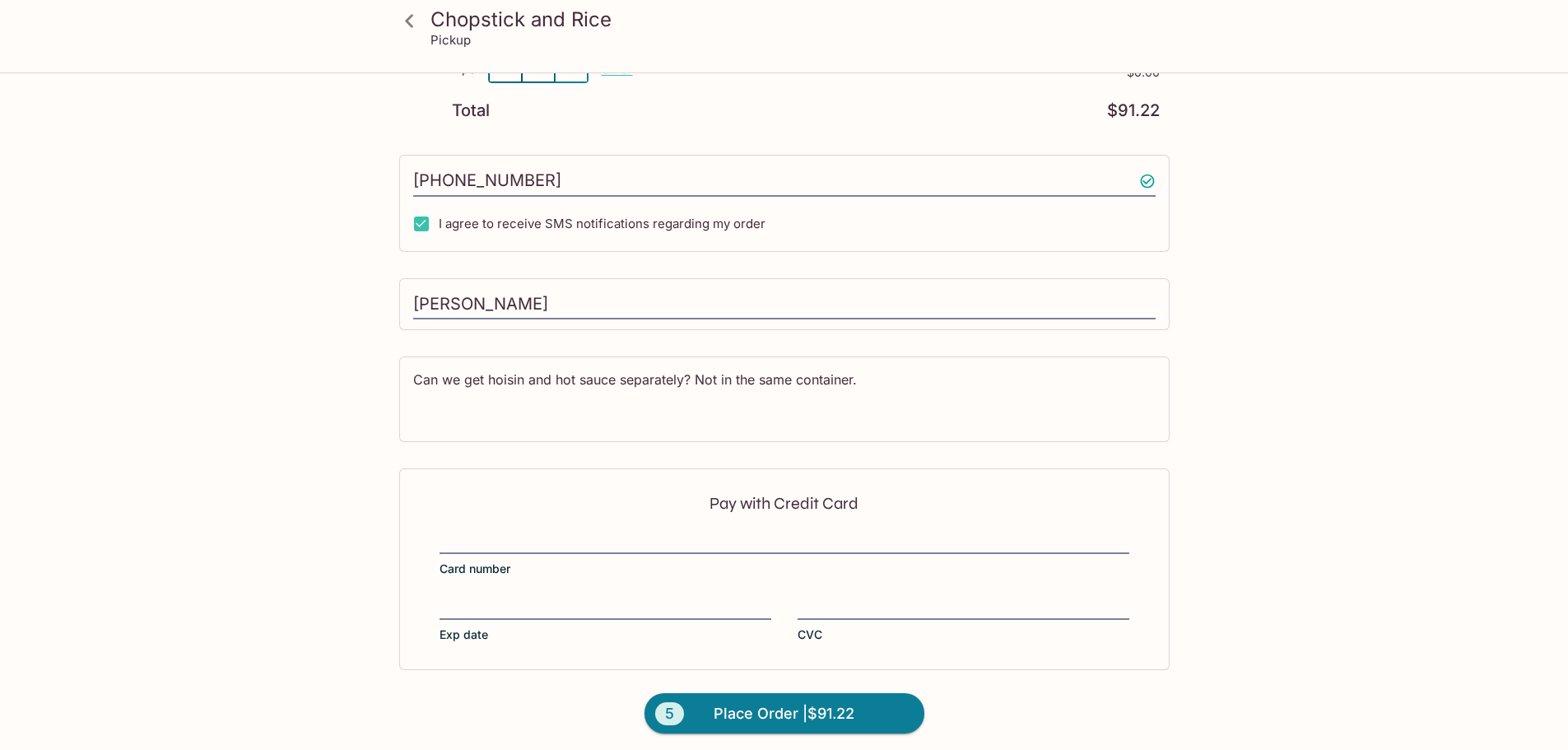
scroll to position [459, 0]
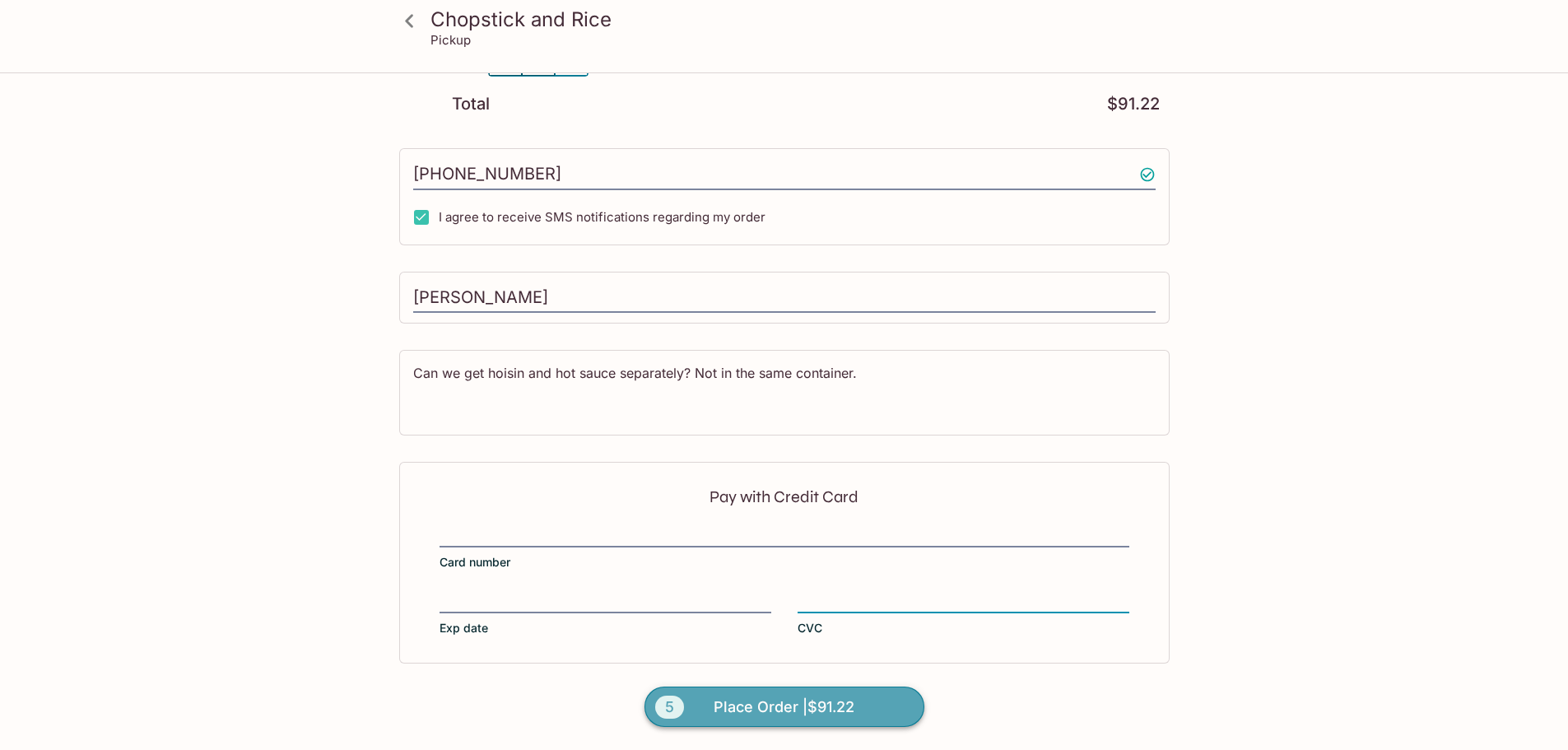
click at [747, 711] on span "Place Order | $91.22" at bounding box center [784, 707] width 140 height 26
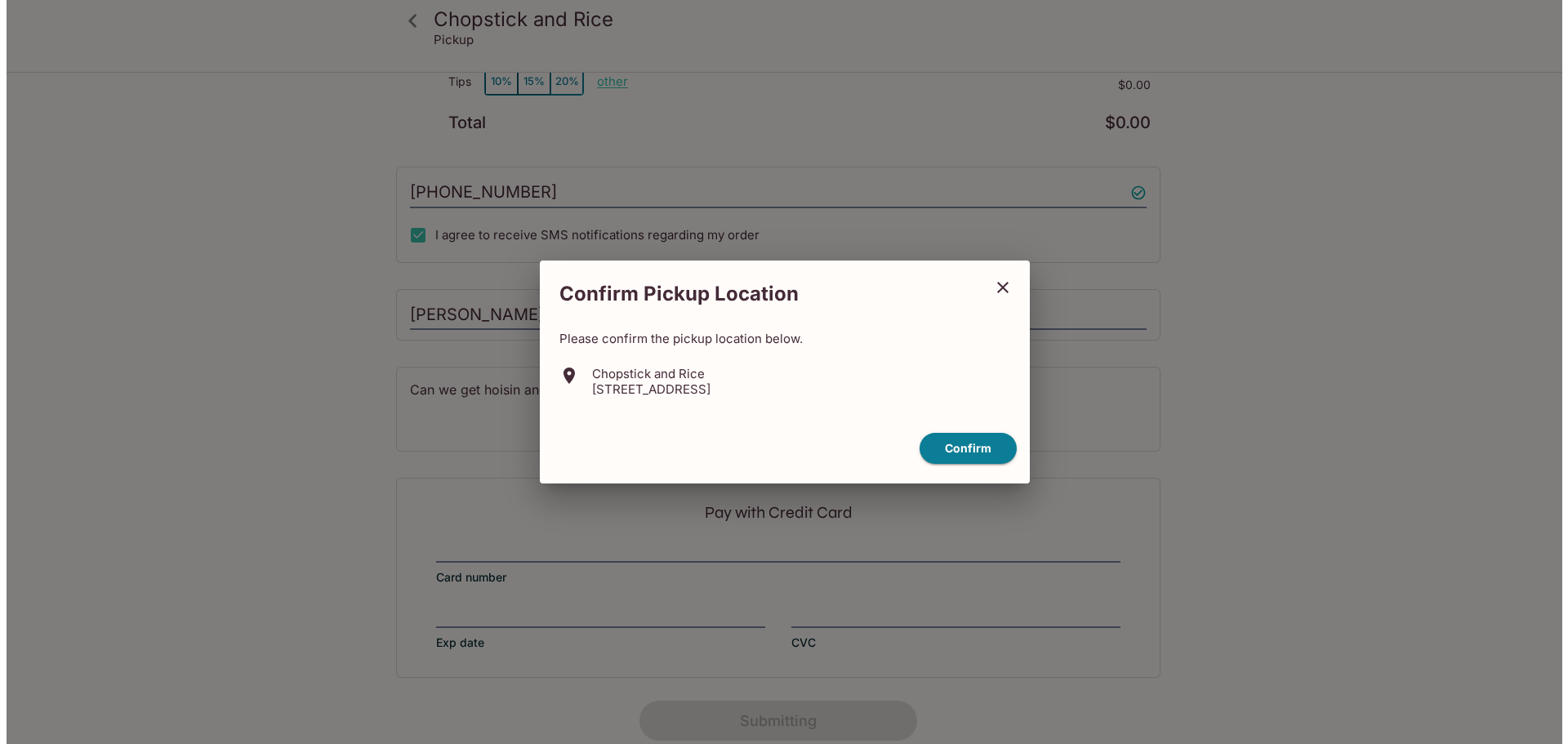
scroll to position [235, 0]
